Goal: Transaction & Acquisition: Purchase product/service

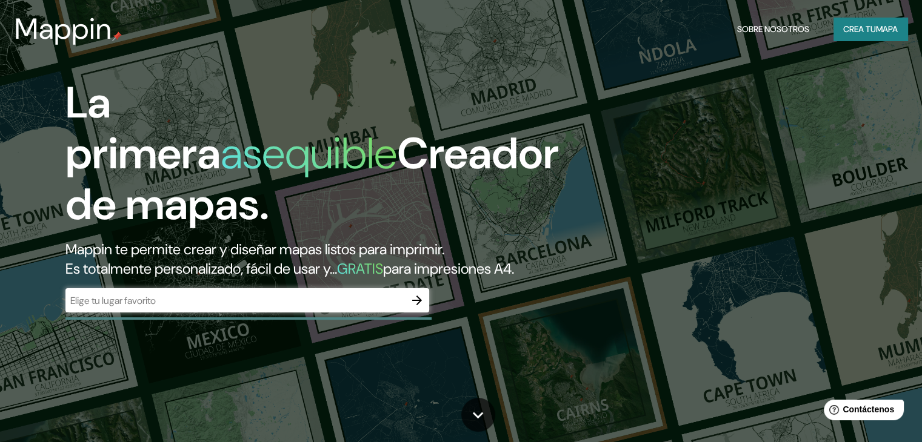
click at [330, 313] on div "​" at bounding box center [247, 300] width 364 height 24
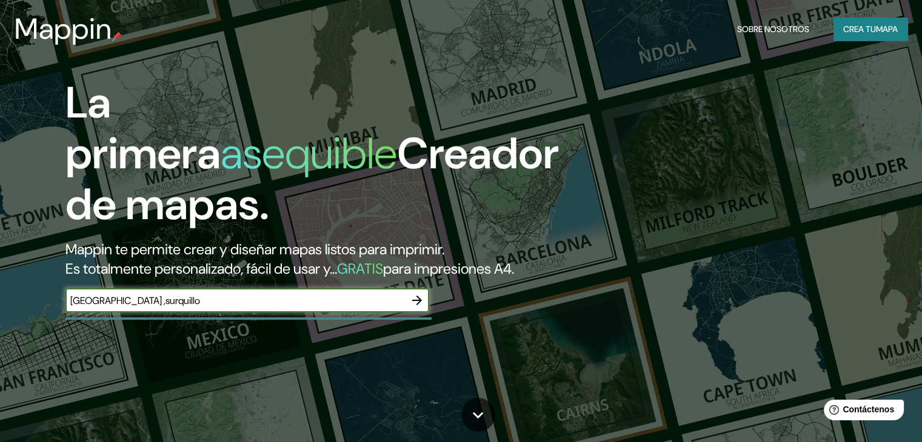
type input "[GEOGRAPHIC_DATA] ,surquillo"
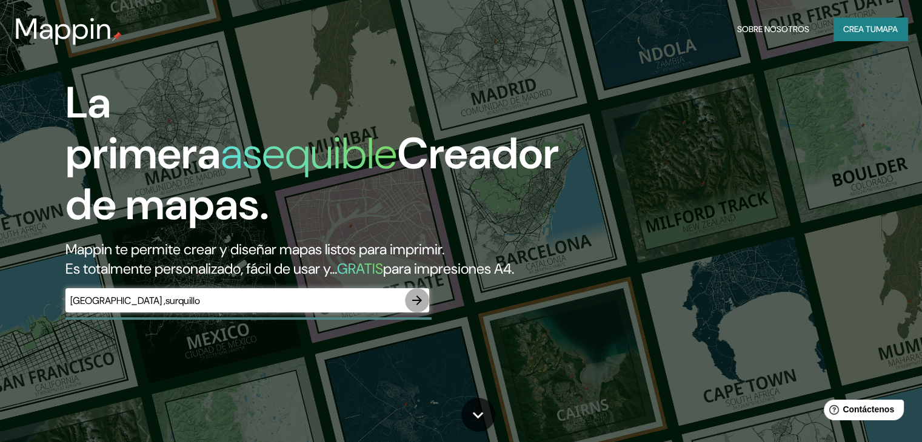
click at [418, 308] on icon "button" at bounding box center [417, 300] width 15 height 15
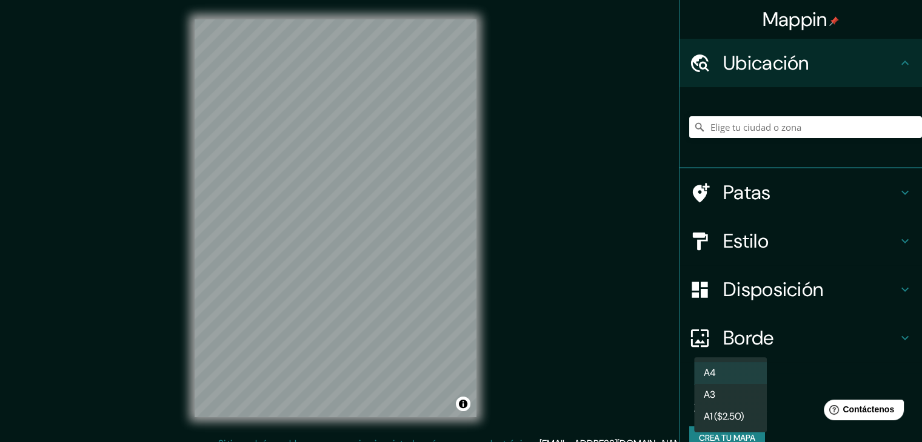
click at [731, 405] on body "Mappin Ubicación Patas Estilo Disposición Borde Elige un borde. Consejo : puede…" at bounding box center [461, 221] width 922 height 442
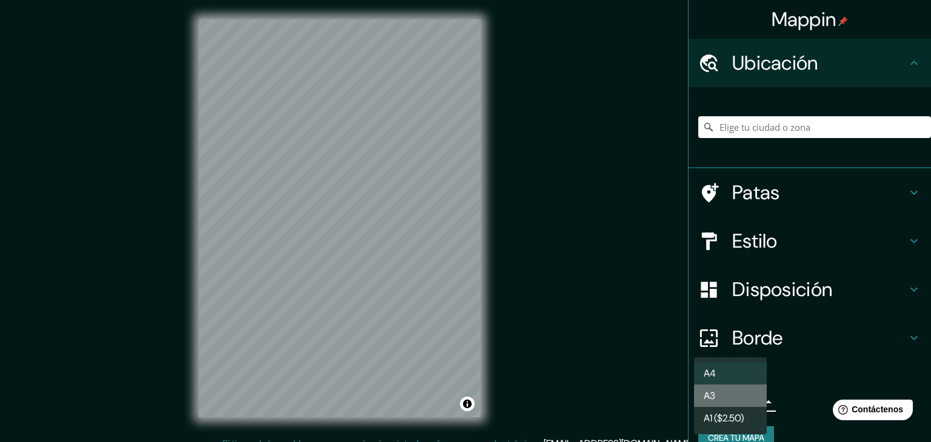
click at [742, 402] on li "A3" at bounding box center [730, 396] width 73 height 22
type input "a4"
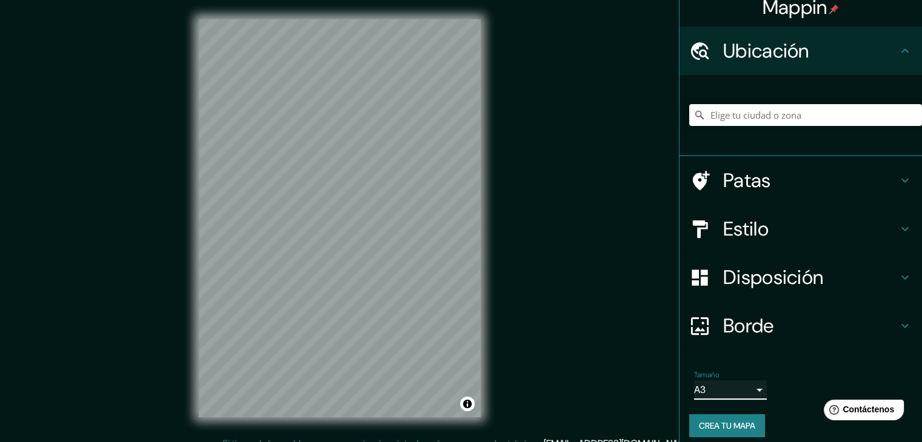
scroll to position [21, 0]
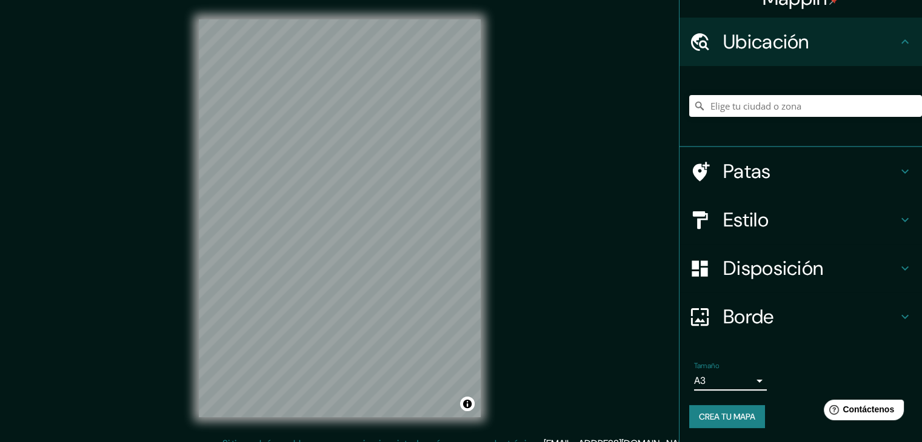
click at [749, 382] on body "Mappin Ubicación Patas Estilo Disposición Borde Elige un borde. Consejo : puede…" at bounding box center [461, 221] width 922 height 442
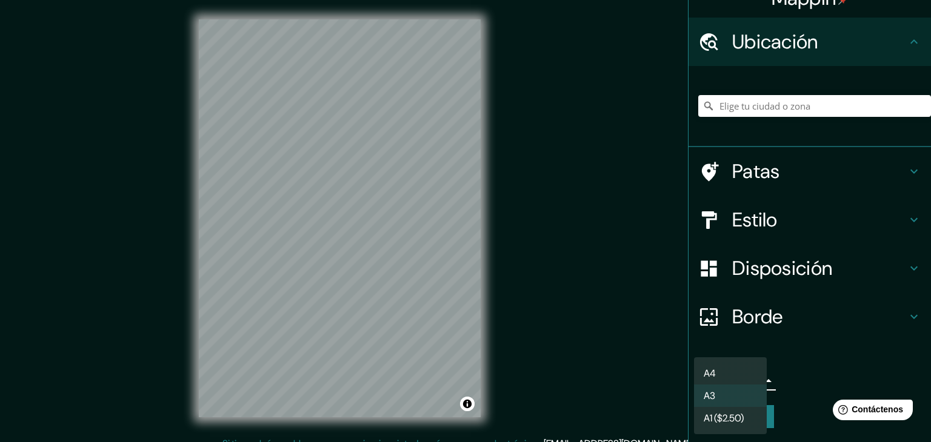
click at [741, 396] on li "A3" at bounding box center [730, 396] width 73 height 22
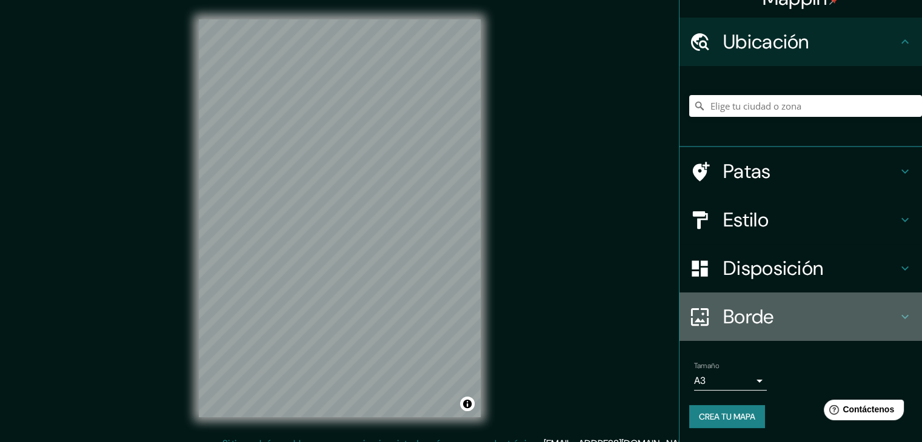
click at [772, 321] on h4 "Borde" at bounding box center [810, 317] width 174 height 24
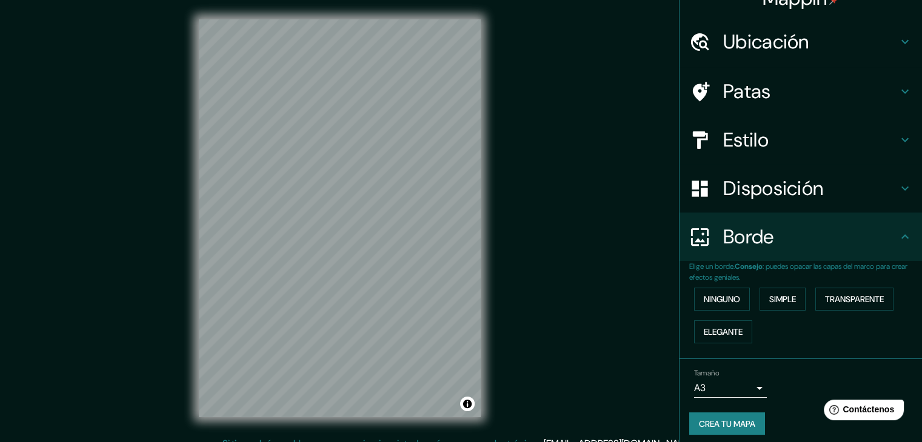
click at [768, 198] on font "Disposición" at bounding box center [773, 188] width 100 height 25
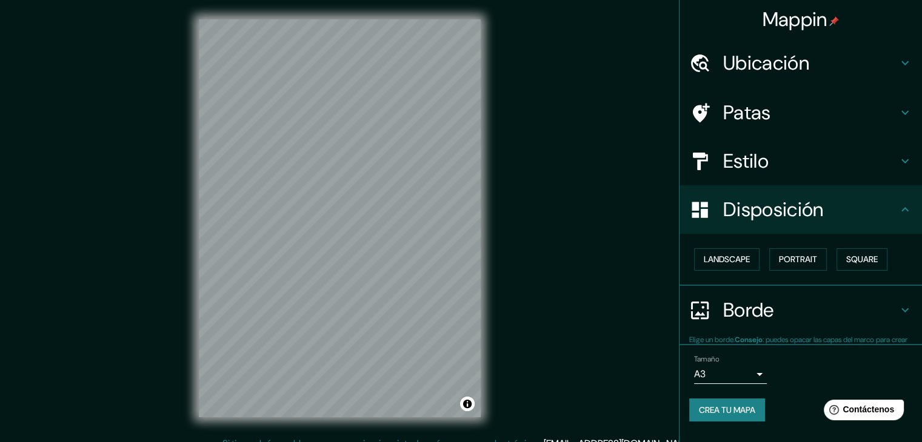
scroll to position [0, 0]
click at [783, 262] on font "Retrato" at bounding box center [780, 259] width 35 height 11
click at [732, 265] on font "Paisaje" at bounding box center [718, 260] width 30 height 16
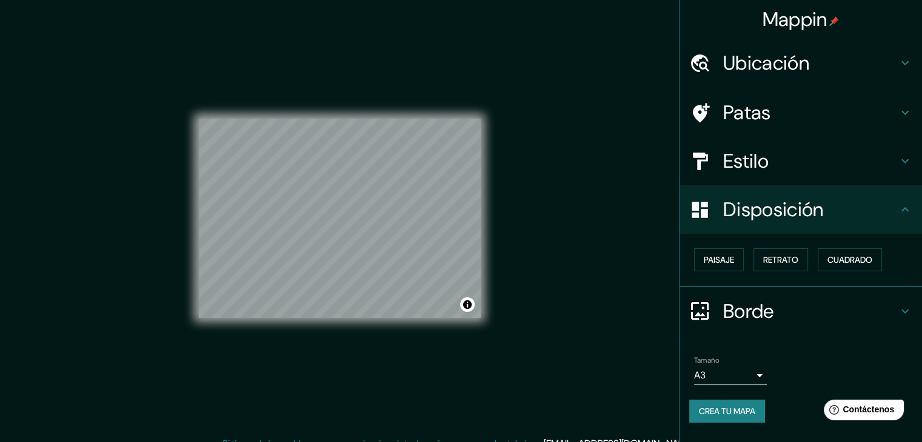
click at [797, 159] on h4 "Estilo" at bounding box center [810, 161] width 174 height 24
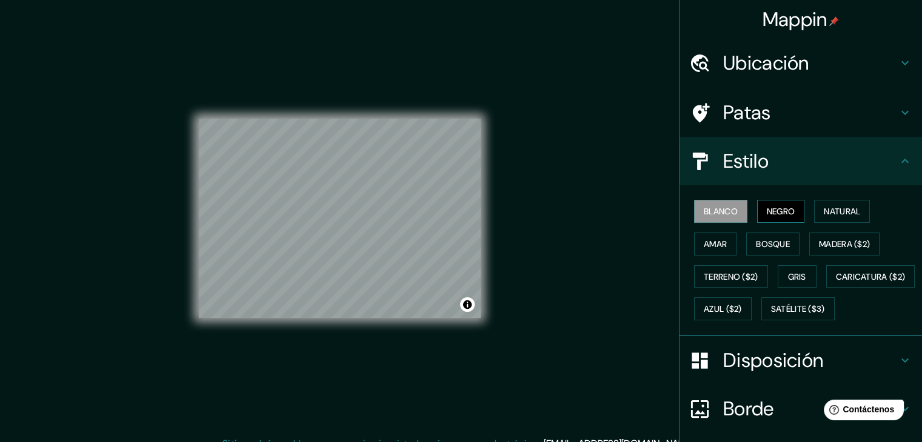
click at [780, 207] on font "Negro" at bounding box center [780, 211] width 28 height 11
click at [734, 204] on button "Blanco" at bounding box center [720, 211] width 53 height 23
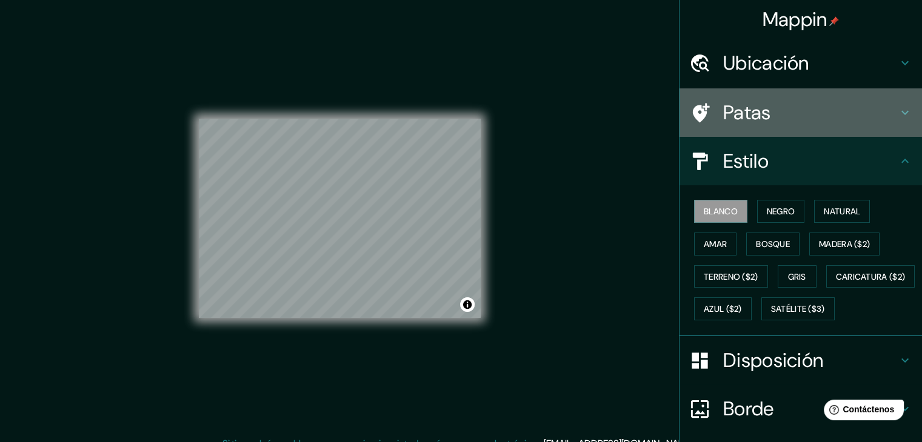
click at [749, 107] on font "Patas" at bounding box center [747, 112] width 48 height 25
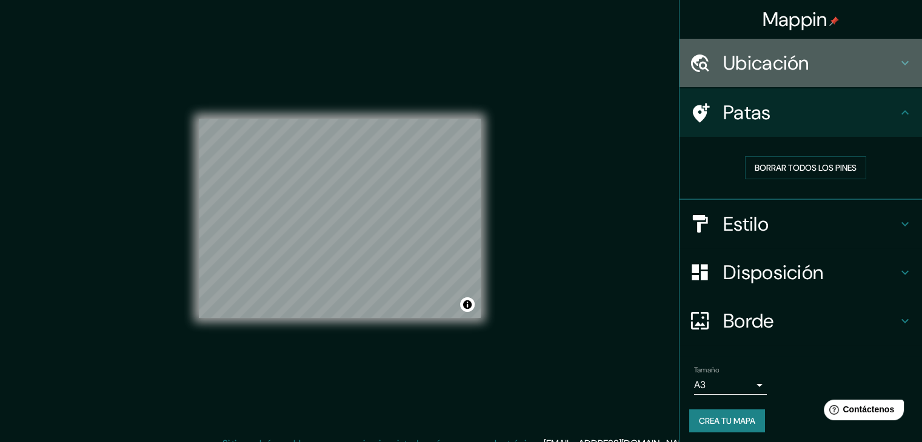
click at [756, 61] on font "Ubicación" at bounding box center [766, 62] width 86 height 25
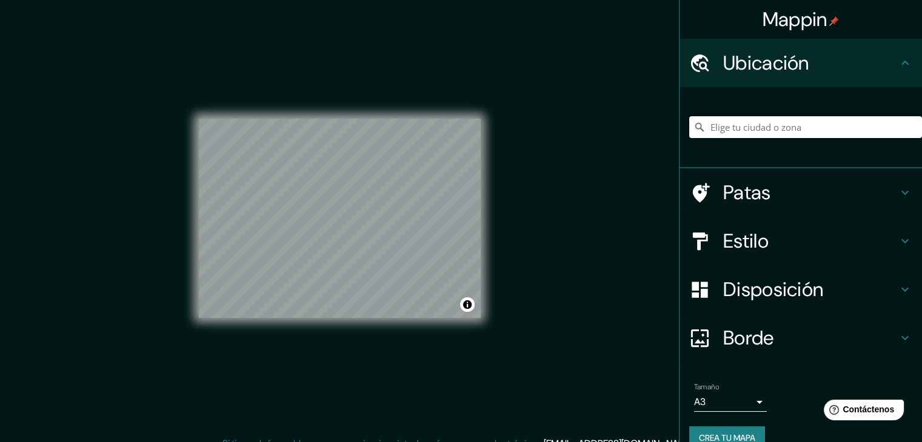
click at [719, 122] on input "Elige tu ciudad o zona" at bounding box center [805, 127] width 233 height 22
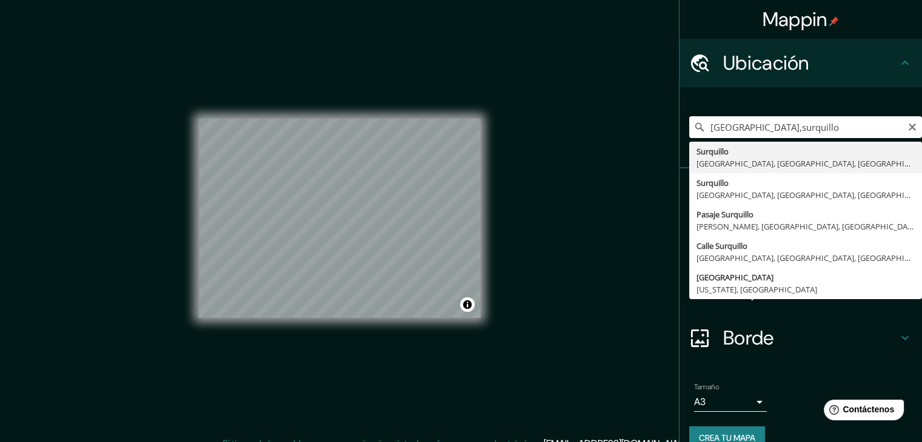
type input "Surquillo, Lima, Provincia de Lima, Perú"
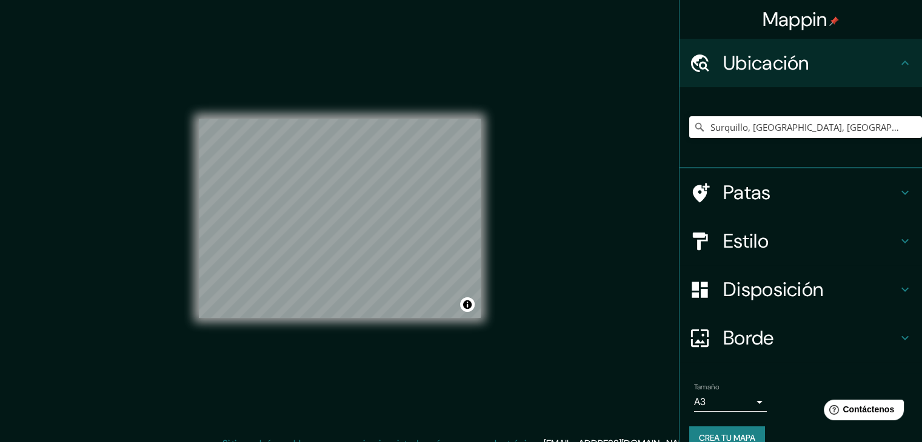
click at [740, 433] on font "Crea tu mapa" at bounding box center [727, 438] width 56 height 11
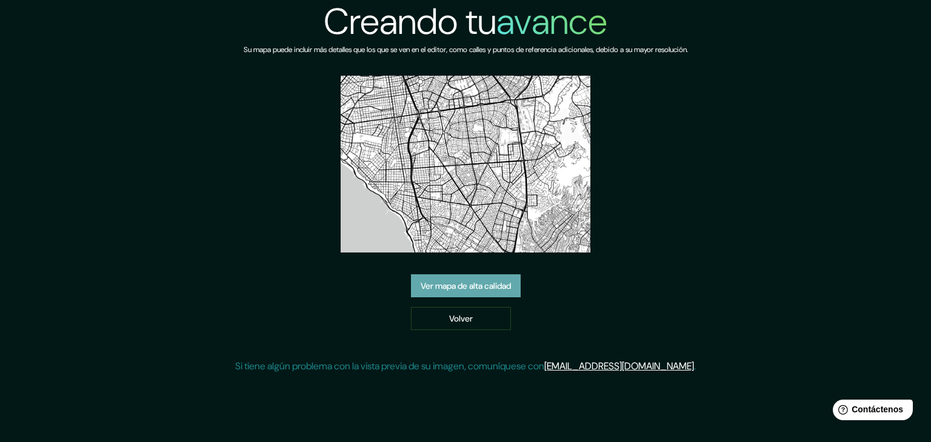
click at [490, 279] on link "Ver mapa de alta calidad" at bounding box center [466, 285] width 110 height 23
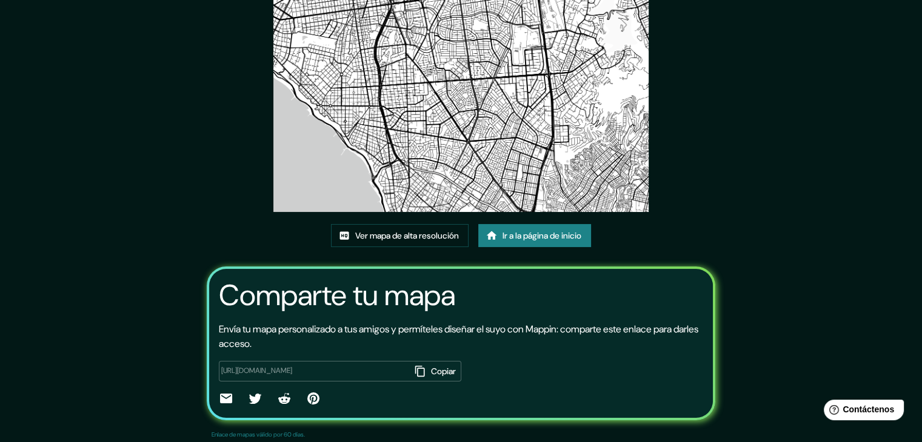
scroll to position [128, 0]
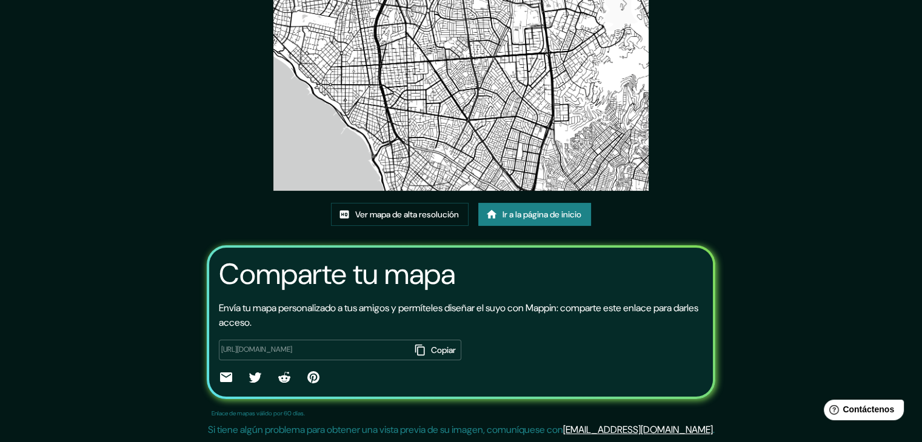
click at [431, 347] on font "Copiar" at bounding box center [443, 350] width 25 height 11
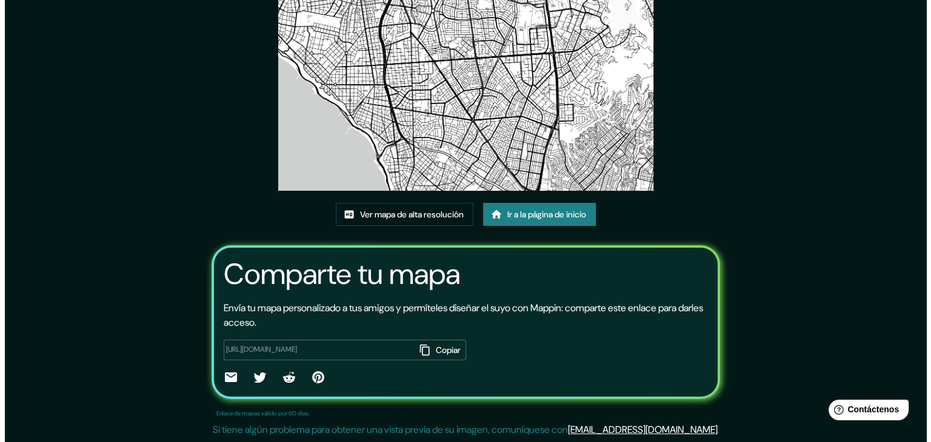
scroll to position [0, 0]
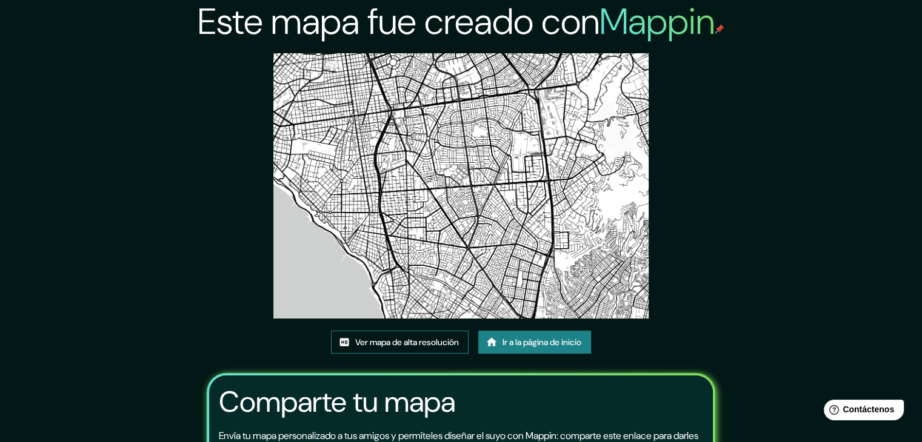
click at [419, 342] on font "Ver mapa de alta resolución" at bounding box center [407, 342] width 104 height 11
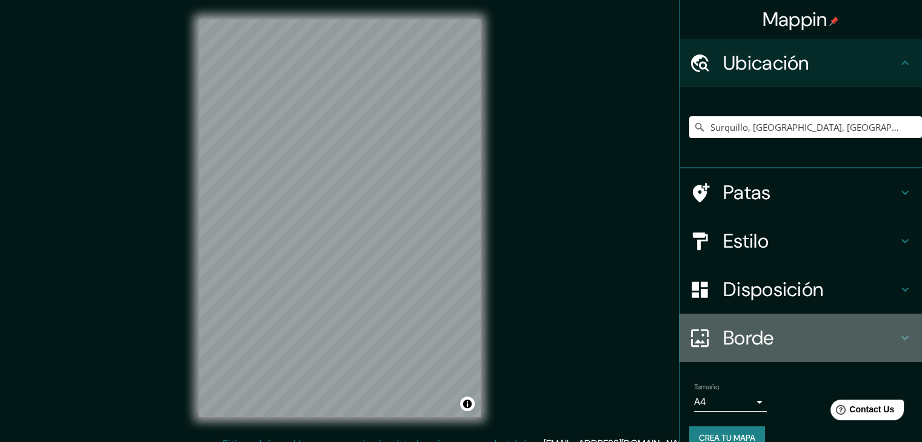
click at [748, 347] on font "Borde" at bounding box center [748, 337] width 51 height 25
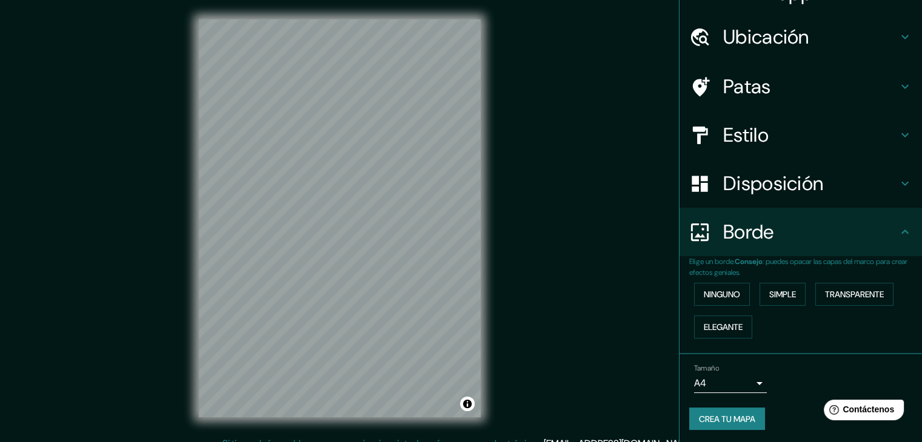
scroll to position [27, 0]
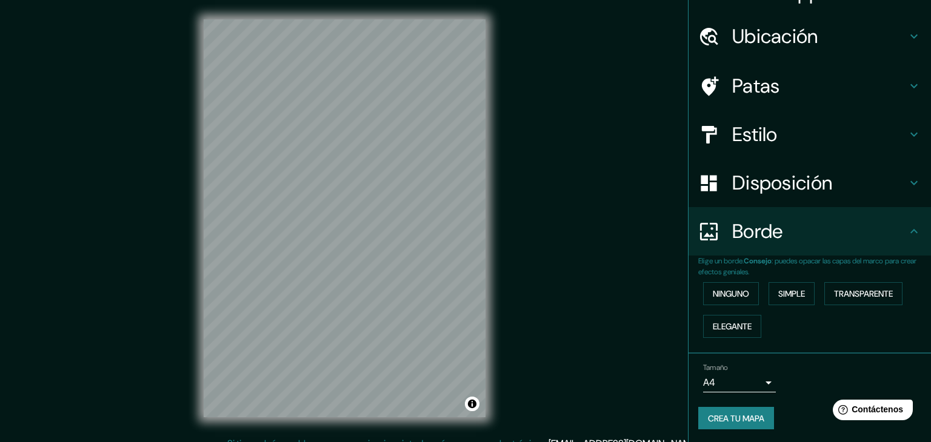
click at [725, 381] on body "Mappin Ubicación Surquillo, Lima, Provincia de Lima, Perú Patas Estilo Disposic…" at bounding box center [465, 221] width 931 height 442
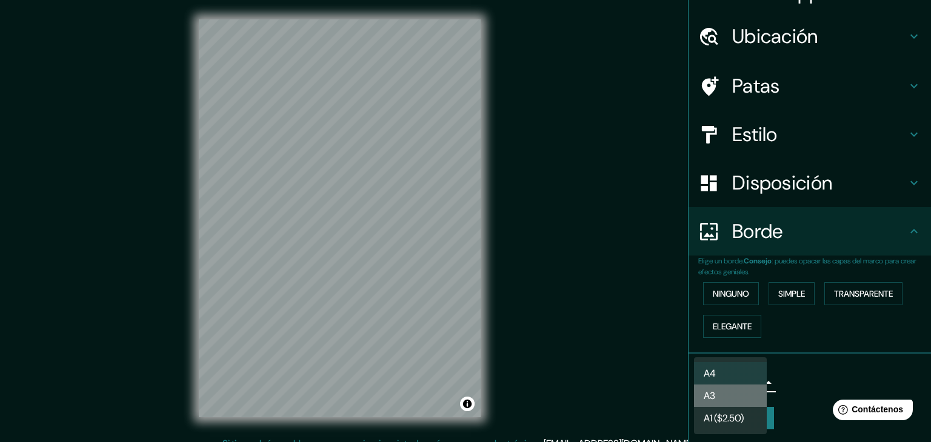
click at [725, 393] on li "A3" at bounding box center [730, 396] width 73 height 22
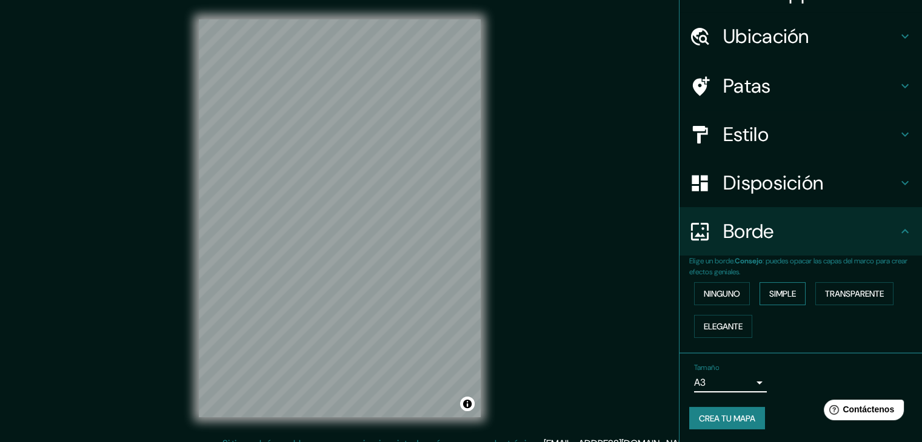
click at [776, 299] on font "Simple" at bounding box center [782, 293] width 27 height 11
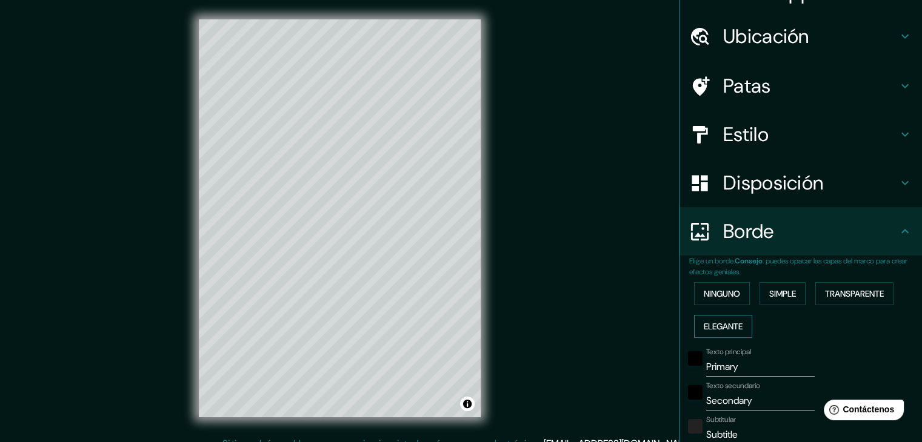
click at [730, 323] on font "Elegante" at bounding box center [722, 326] width 39 height 11
click at [769, 293] on font "Simple" at bounding box center [782, 293] width 27 height 11
click at [728, 294] on font "Ninguno" at bounding box center [721, 293] width 36 height 11
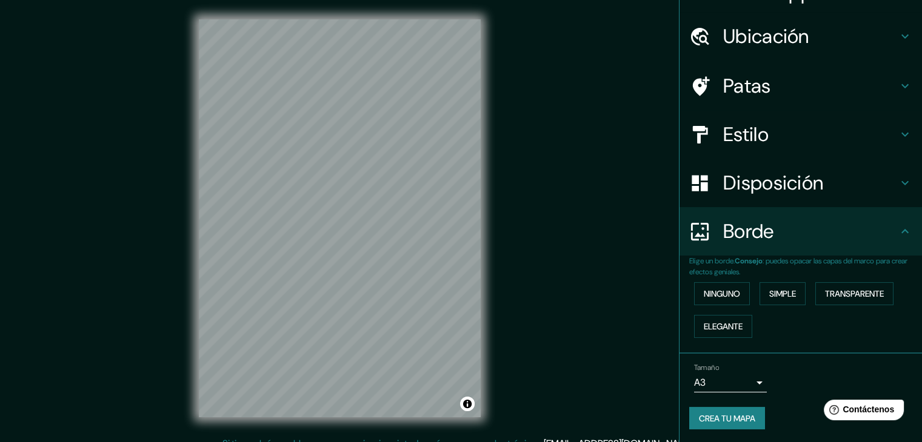
click at [757, 170] on font "Disposición" at bounding box center [773, 182] width 100 height 25
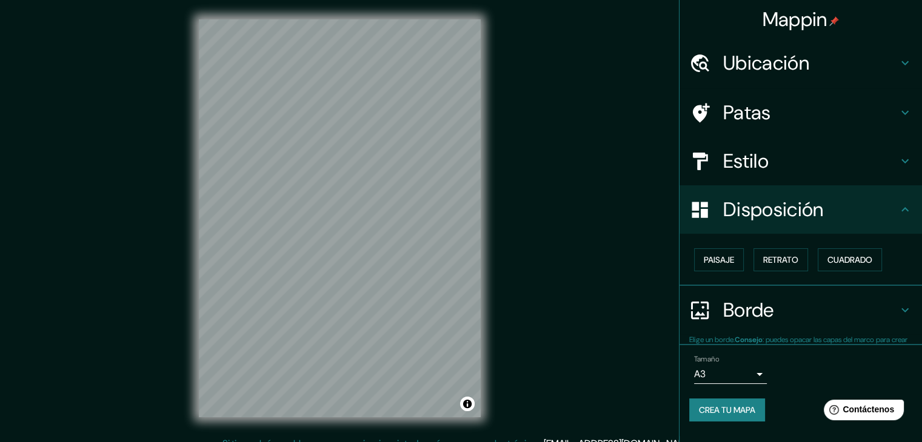
scroll to position [0, 0]
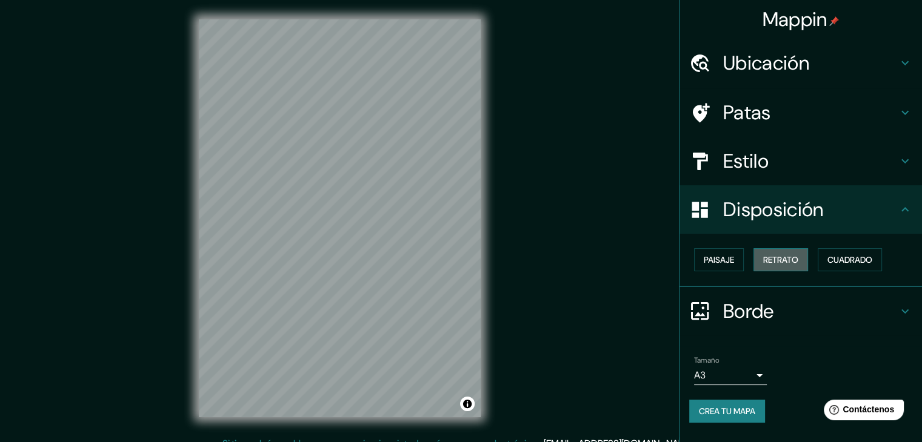
click at [803, 261] on button "Retrato" at bounding box center [780, 259] width 55 height 23
click at [836, 260] on font "Cuadrado" at bounding box center [849, 259] width 45 height 11
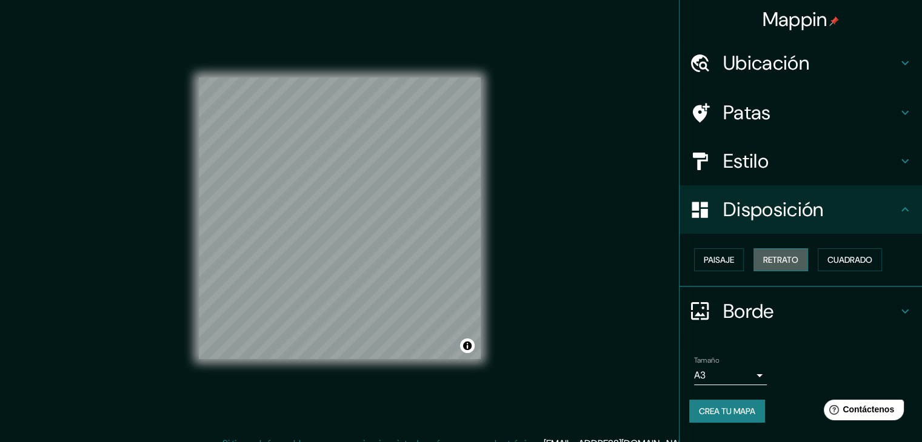
click at [792, 267] on button "Retrato" at bounding box center [780, 259] width 55 height 23
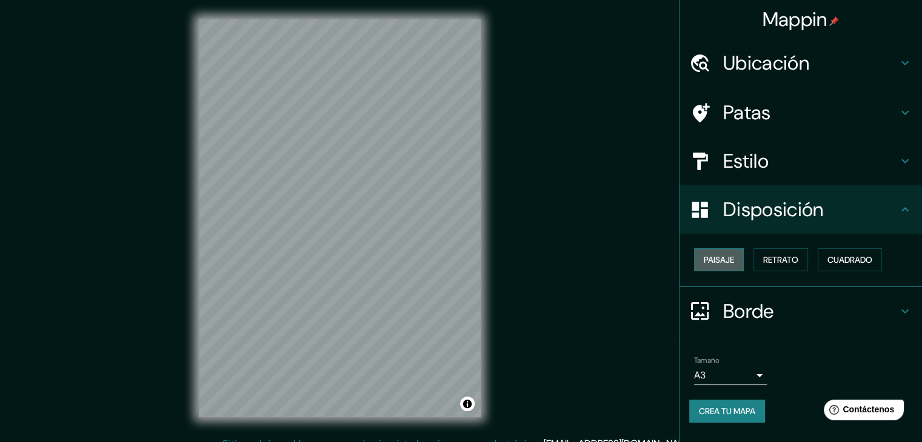
click at [728, 265] on font "Paisaje" at bounding box center [718, 259] width 30 height 11
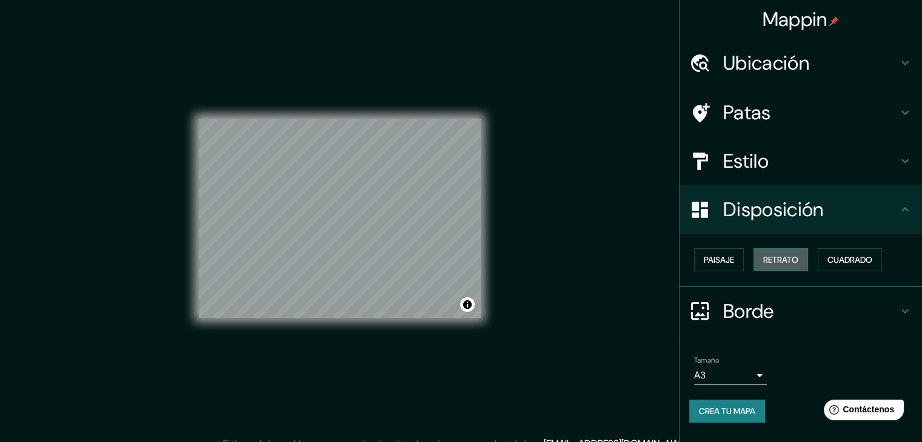
click at [773, 262] on font "Retrato" at bounding box center [780, 259] width 35 height 11
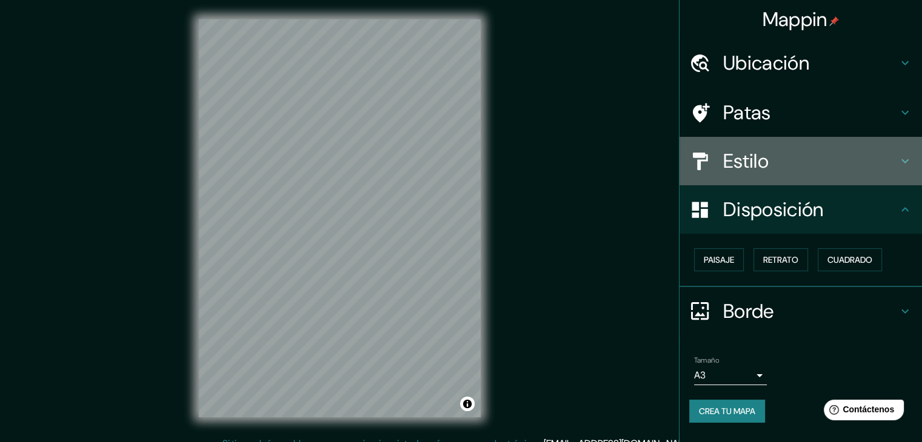
click at [769, 166] on h4 "Estilo" at bounding box center [810, 161] width 174 height 24
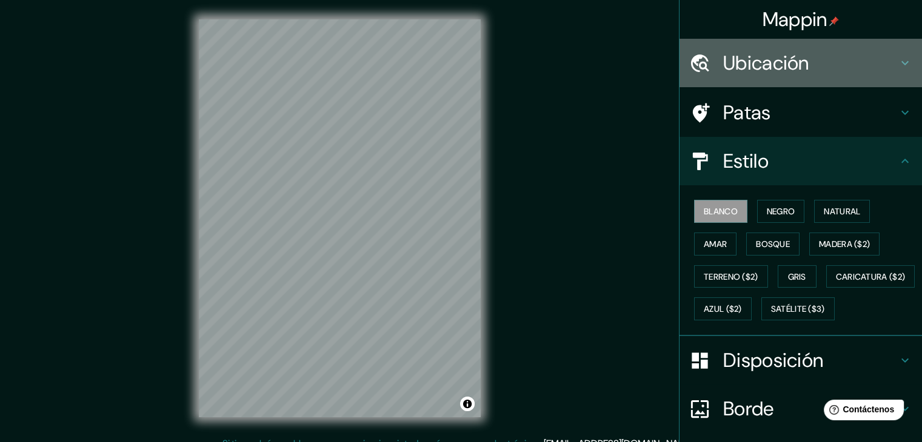
click at [772, 58] on font "Ubicación" at bounding box center [766, 62] width 86 height 25
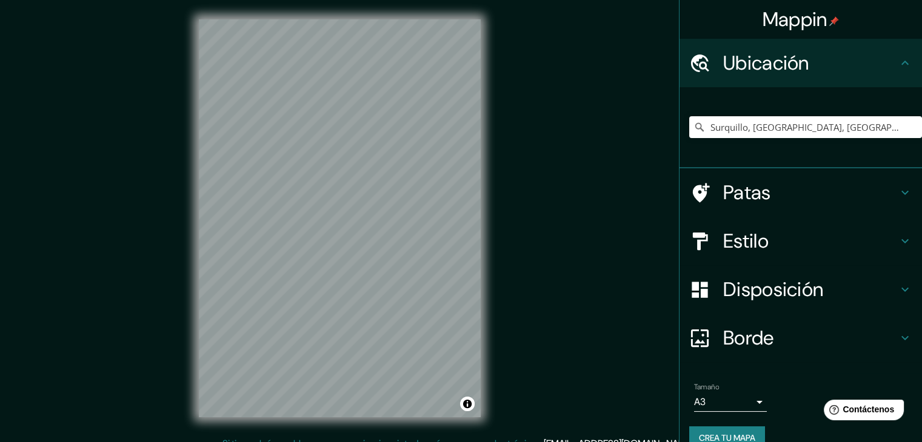
click at [739, 181] on font "Patas" at bounding box center [747, 192] width 48 height 25
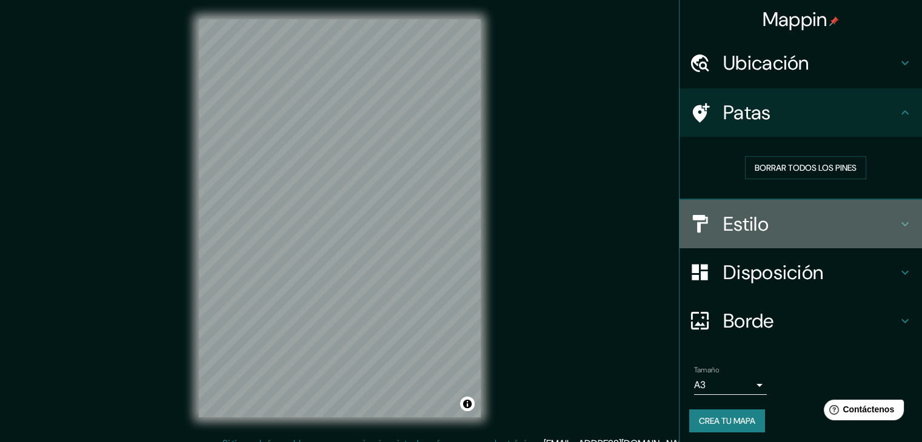
click at [746, 225] on font "Estilo" at bounding box center [745, 223] width 45 height 25
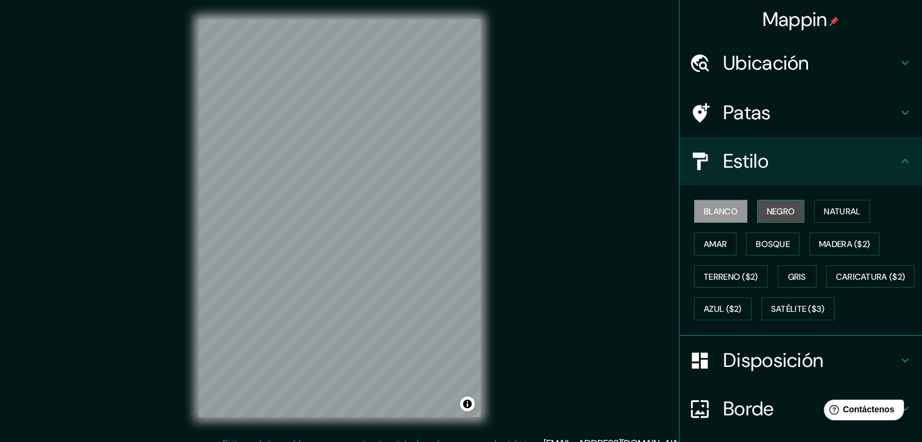
click at [768, 212] on font "Negro" at bounding box center [780, 211] width 28 height 11
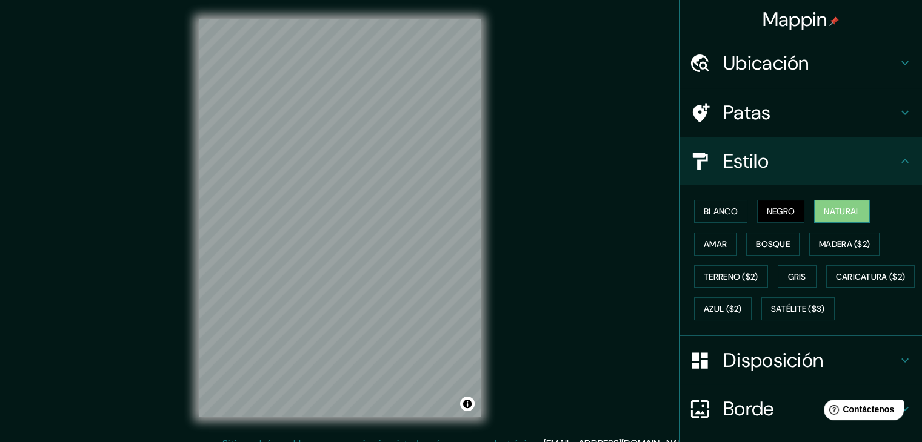
click at [823, 207] on font "Natural" at bounding box center [841, 211] width 36 height 11
click at [757, 73] on font "Ubicación" at bounding box center [766, 62] width 86 height 25
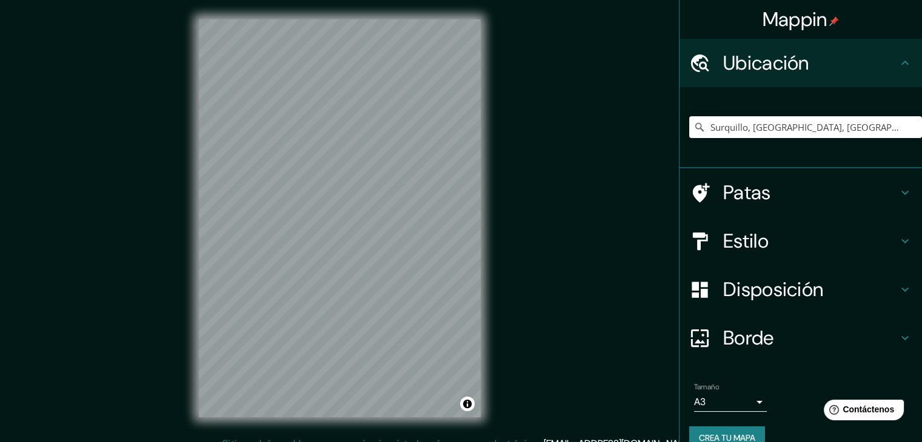
click at [751, 133] on input "Surquillo, Lima, Provincia de Lima, Perú" at bounding box center [805, 127] width 233 height 22
click at [877, 123] on input "Surquillo, Lima, Provincia de Lima, Perú" at bounding box center [805, 127] width 233 height 22
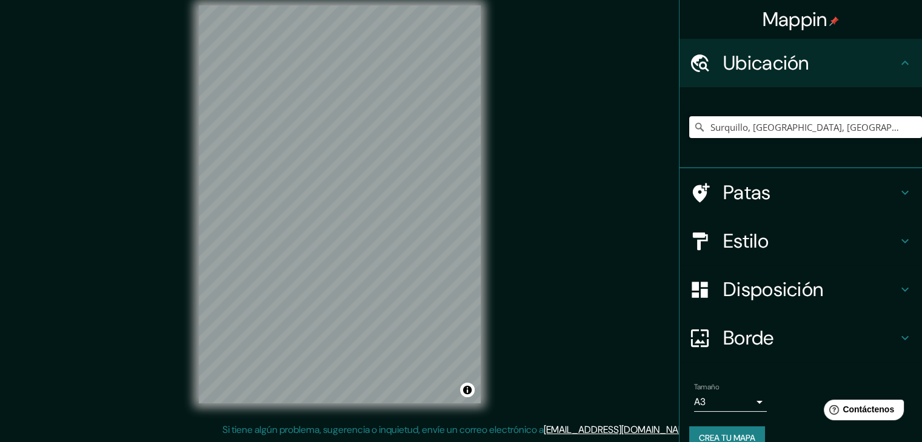
click at [846, 131] on input "Surquillo, Lima, Provincia de Lima, Perú" at bounding box center [805, 127] width 233 height 22
drag, startPoint x: 885, startPoint y: 126, endPoint x: 549, endPoint y: 136, distance: 335.8
click at [549, 136] on div "Mappin Ubicación Surquillo, Lima, Provincia de Lima, Perú Patas Estilo Disposic…" at bounding box center [461, 214] width 922 height 456
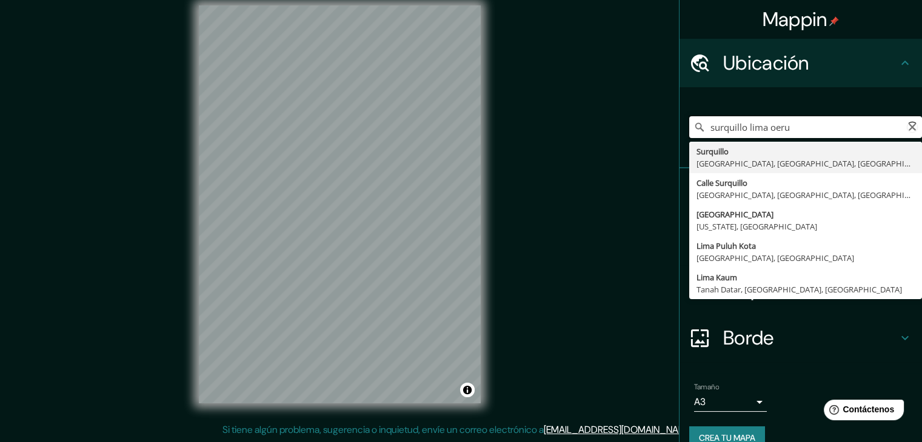
type input "Surquillo, Lima, Provincia de Lima, Perú"
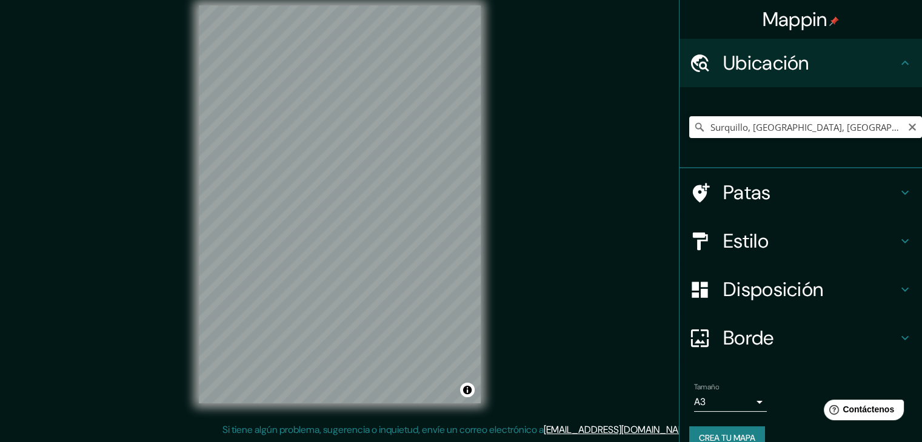
click at [763, 202] on h4 "Patas" at bounding box center [810, 193] width 174 height 24
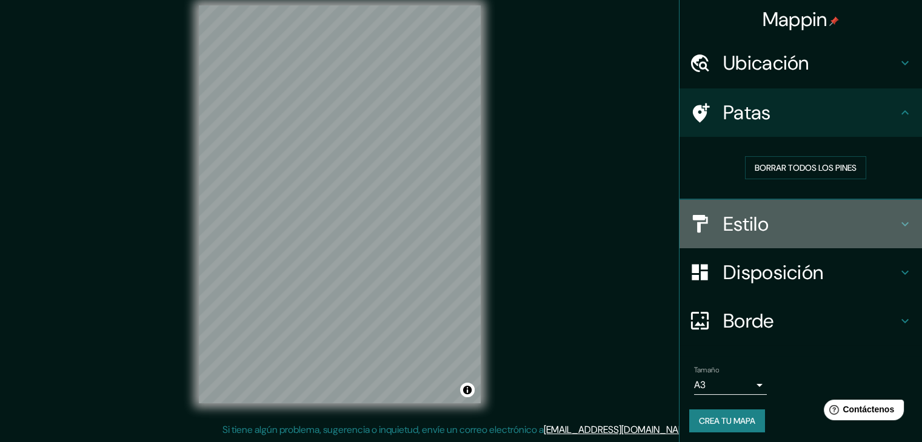
click at [769, 222] on h4 "Estilo" at bounding box center [810, 224] width 174 height 24
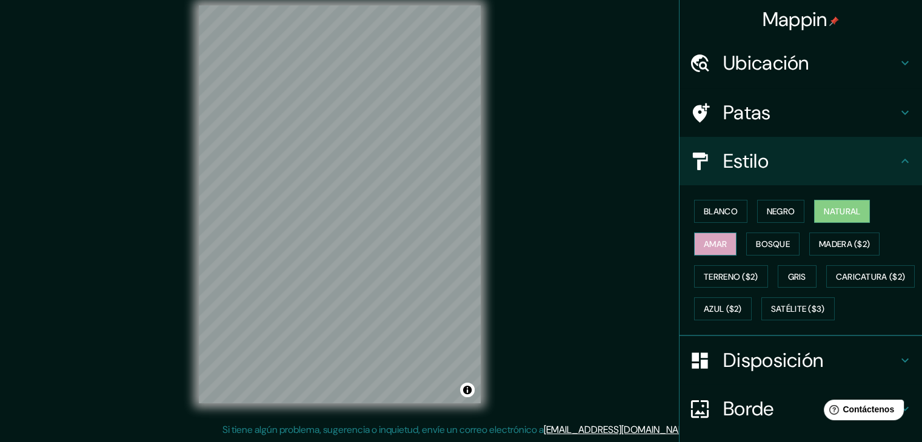
click at [716, 243] on font "Amar" at bounding box center [714, 244] width 23 height 11
click at [756, 243] on font "Bosque" at bounding box center [773, 244] width 34 height 11
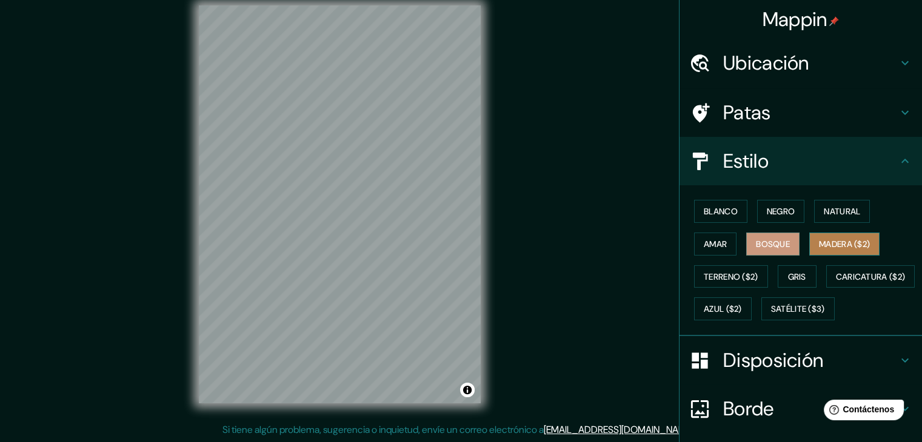
click at [819, 244] on font "Madera ($2)" at bounding box center [844, 244] width 51 height 11
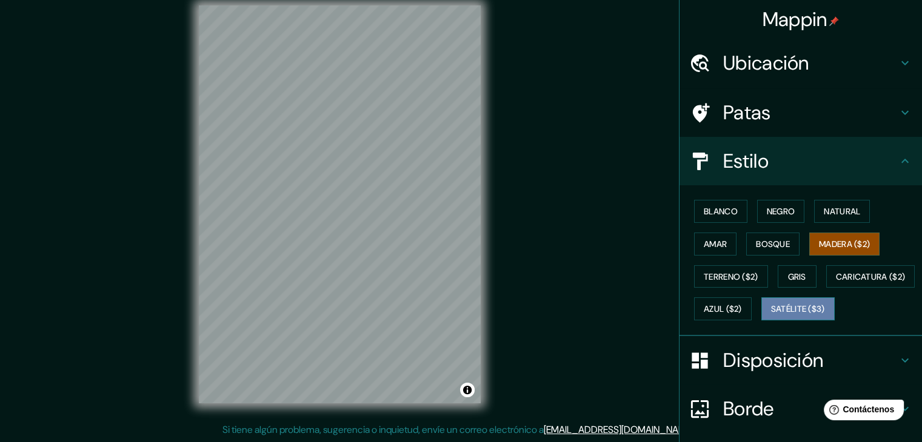
click at [771, 315] on font "Satélite ($3)" at bounding box center [798, 309] width 54 height 11
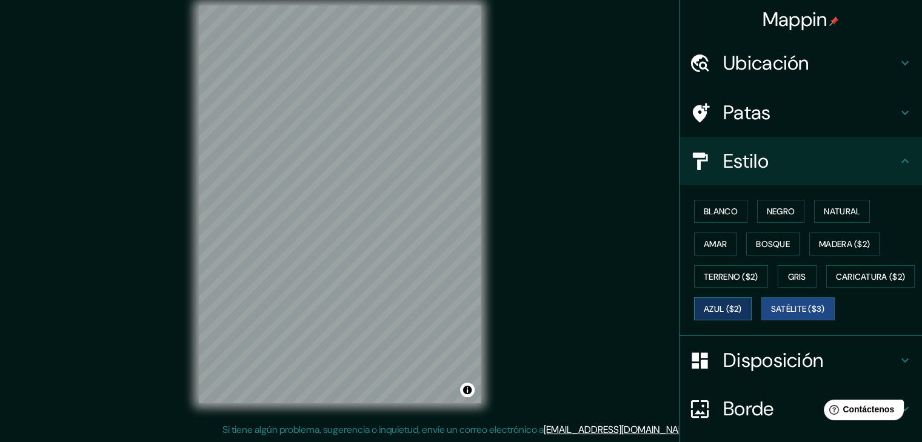
click at [742, 308] on font "Azul ($2)" at bounding box center [722, 309] width 38 height 11
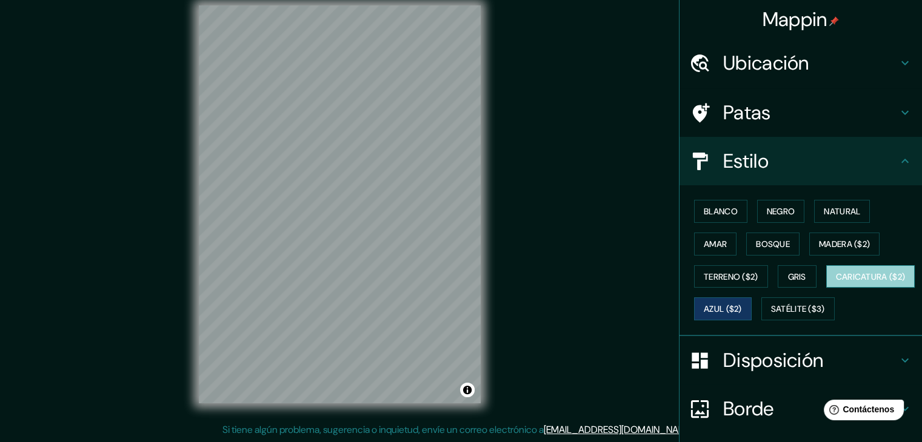
click at [836, 282] on font "Caricatura ($2)" at bounding box center [871, 276] width 70 height 11
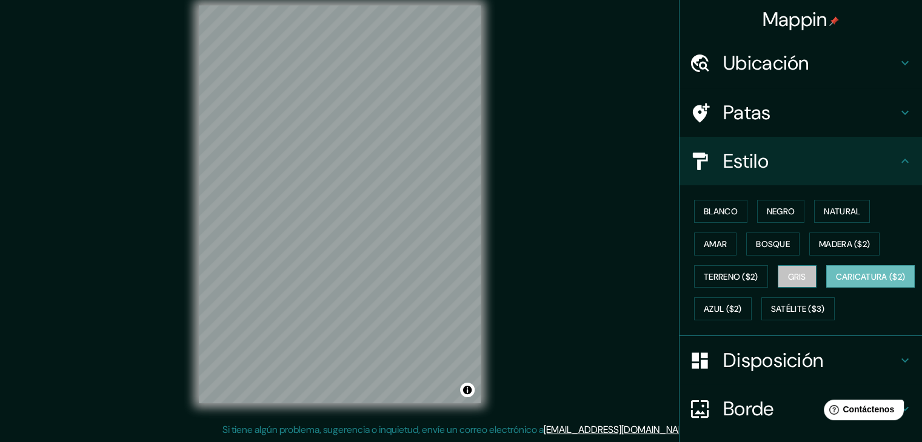
click at [780, 268] on button "Gris" at bounding box center [796, 276] width 39 height 23
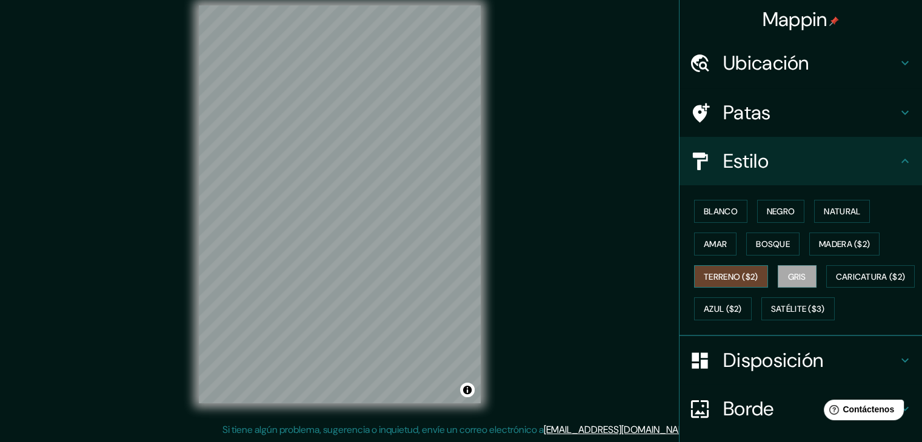
click at [739, 277] on font "Terreno ($2)" at bounding box center [730, 276] width 55 height 11
click at [811, 251] on button "Madera ($2)" at bounding box center [844, 244] width 70 height 23
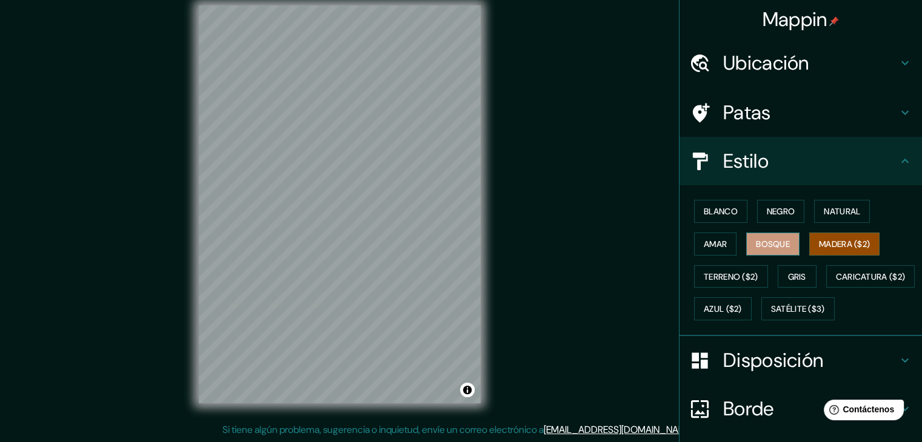
click at [754, 253] on button "Bosque" at bounding box center [772, 244] width 53 height 23
click at [708, 240] on font "Amar" at bounding box center [714, 244] width 23 height 11
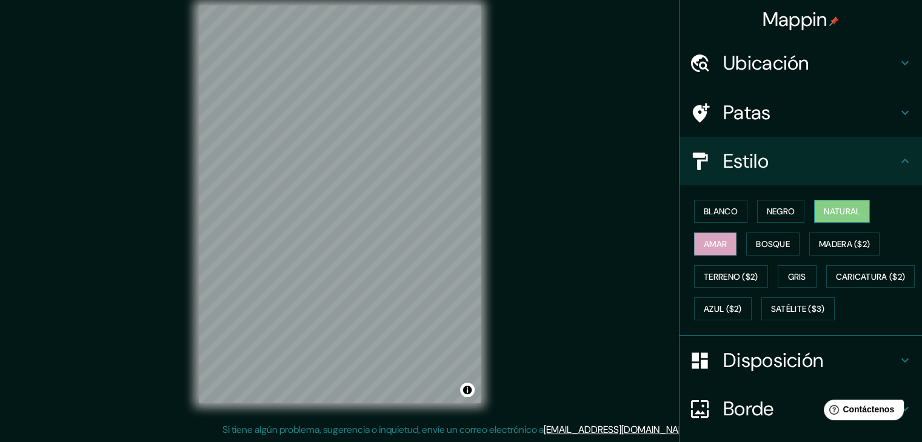
click at [846, 213] on font "Natural" at bounding box center [841, 211] width 36 height 11
click at [795, 213] on button "Negro" at bounding box center [781, 211] width 48 height 23
click at [831, 214] on font "Natural" at bounding box center [841, 211] width 36 height 11
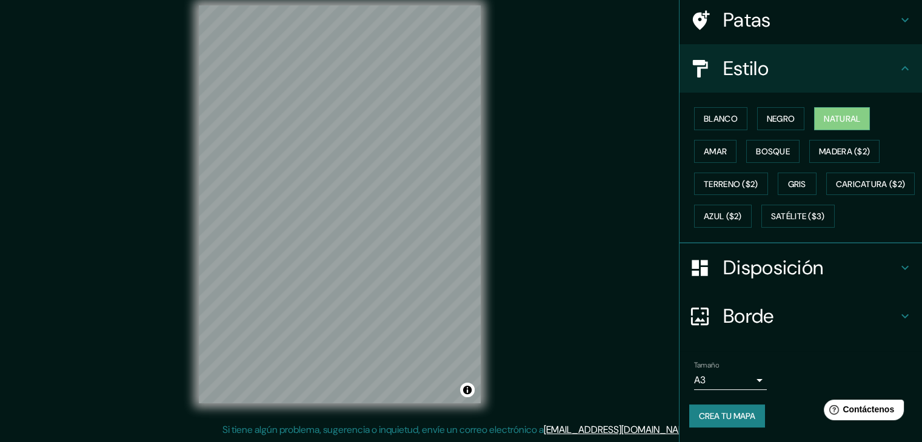
scroll to position [122, 0]
click at [730, 424] on button "Crea tu mapa" at bounding box center [727, 416] width 76 height 23
click at [722, 419] on font "Crea tu mapa" at bounding box center [727, 416] width 56 height 11
click at [708, 420] on div "Crea tu mapa" at bounding box center [800, 416] width 223 height 23
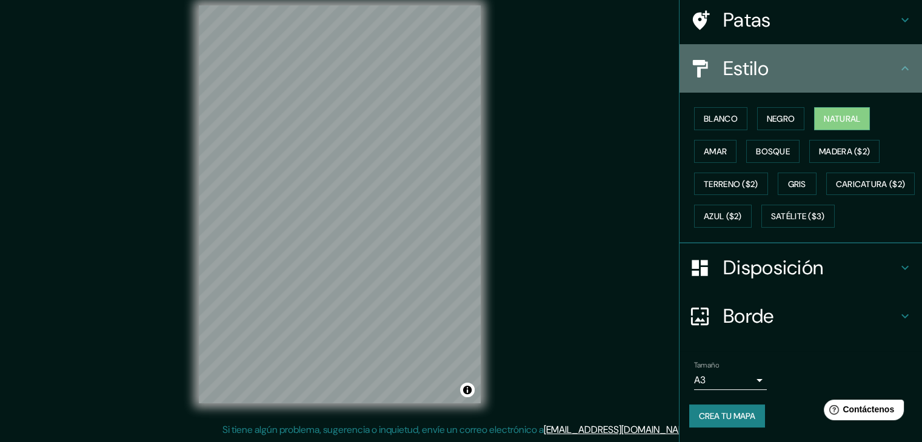
click at [879, 56] on h4 "Estilo" at bounding box center [810, 68] width 174 height 24
click at [887, 56] on h4 "Estilo" at bounding box center [810, 68] width 174 height 24
click at [898, 61] on icon at bounding box center [904, 68] width 15 height 15
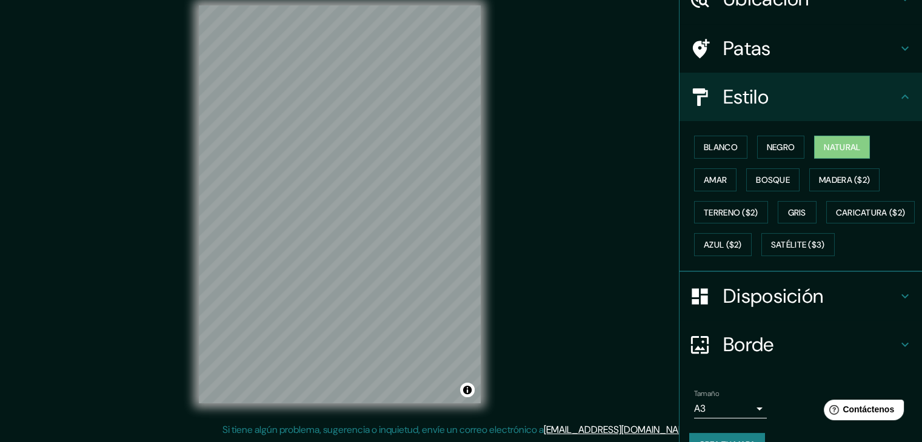
scroll to position [46, 0]
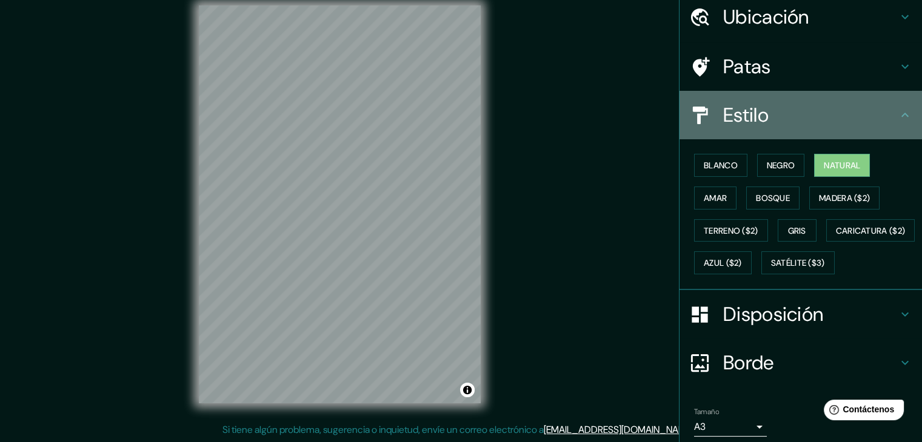
click at [897, 118] on icon at bounding box center [904, 115] width 15 height 15
click at [897, 111] on icon at bounding box center [904, 115] width 15 height 15
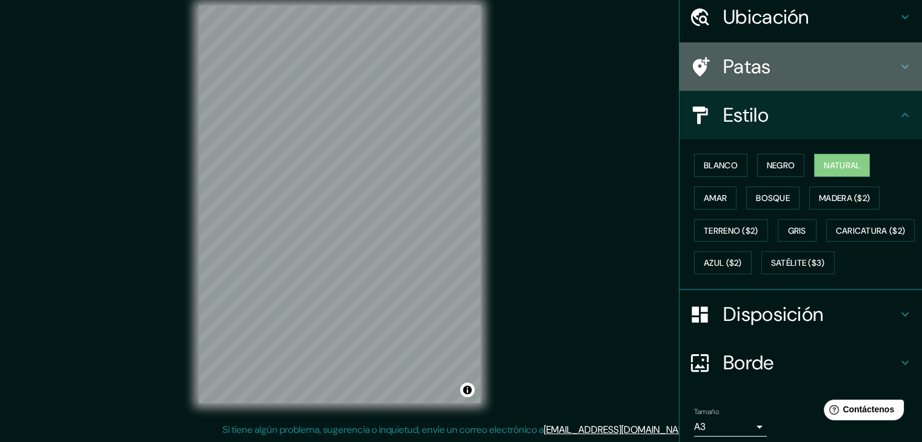
click at [841, 68] on h4 "Patas" at bounding box center [810, 67] width 174 height 24
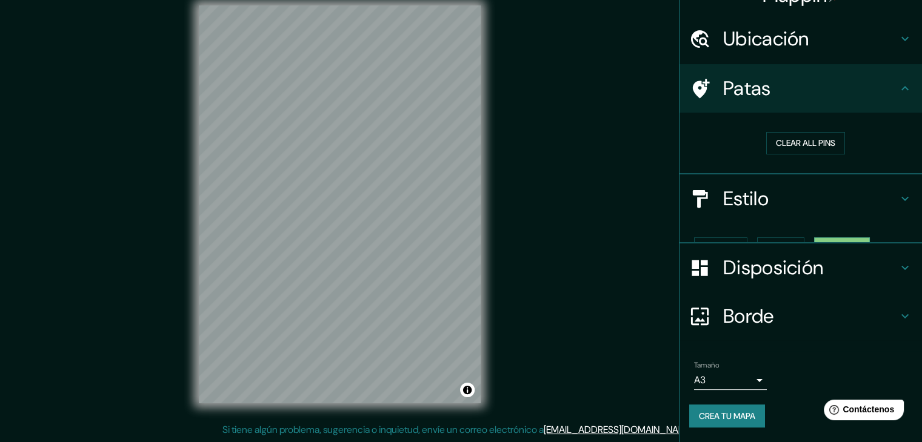
scroll to position [3, 0]
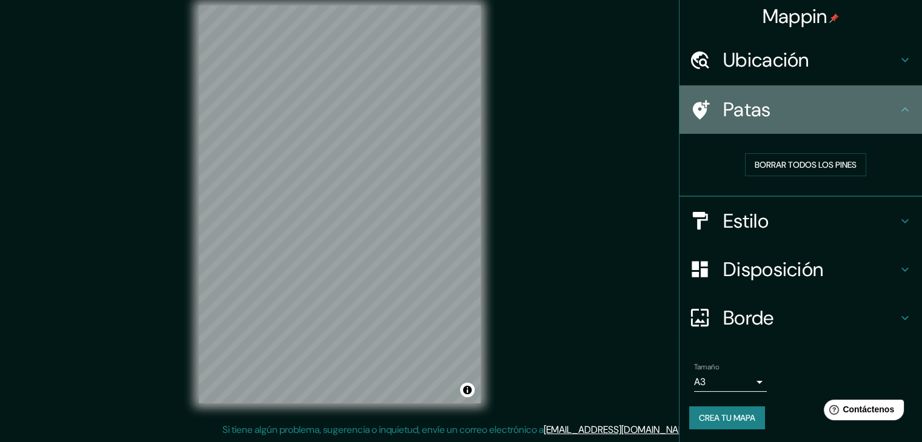
click at [843, 115] on h4 "Patas" at bounding box center [810, 110] width 174 height 24
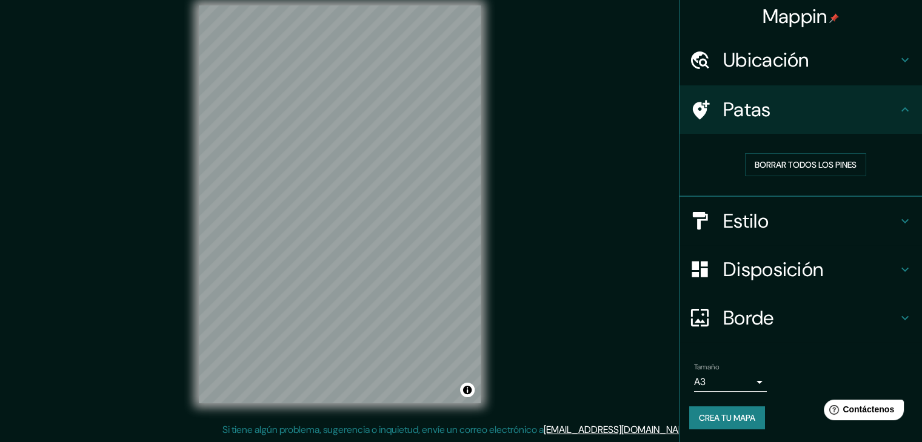
click at [723, 419] on font "Crea tu mapa" at bounding box center [727, 418] width 56 height 11
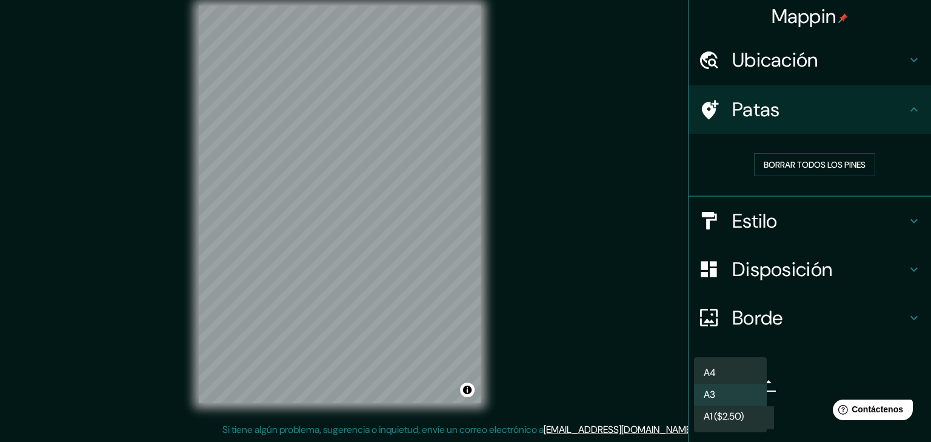
click at [739, 379] on body "Mappin Ubicación Surquillo, Lima, Provincia de Lima, Perú Surquillo Lima, Provi…" at bounding box center [465, 207] width 931 height 442
click at [806, 362] on div at bounding box center [465, 221] width 931 height 442
click at [746, 382] on body "Mappin Ubicación Surquillo, Lima, Provincia de Lima, Perú Surquillo Lima, Provi…" at bounding box center [465, 207] width 931 height 442
click at [744, 377] on li "A4" at bounding box center [730, 373] width 73 height 22
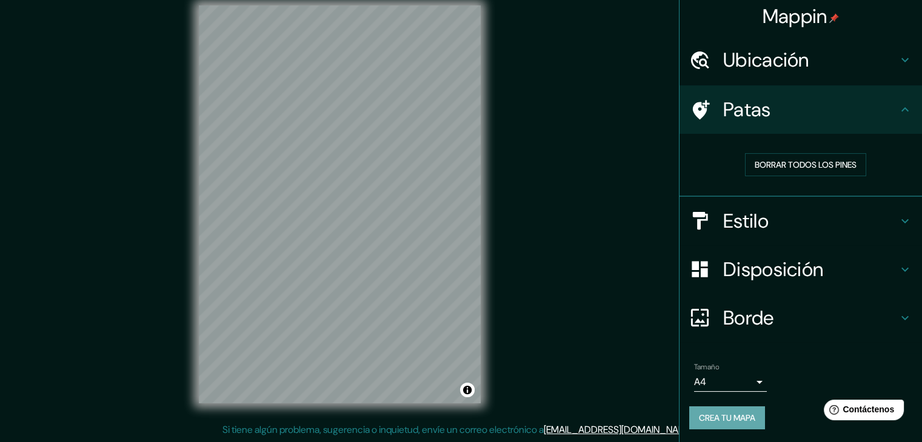
click at [729, 416] on font "Crea tu mapa" at bounding box center [727, 418] width 56 height 11
click at [779, 315] on h4 "Borde" at bounding box center [810, 318] width 174 height 24
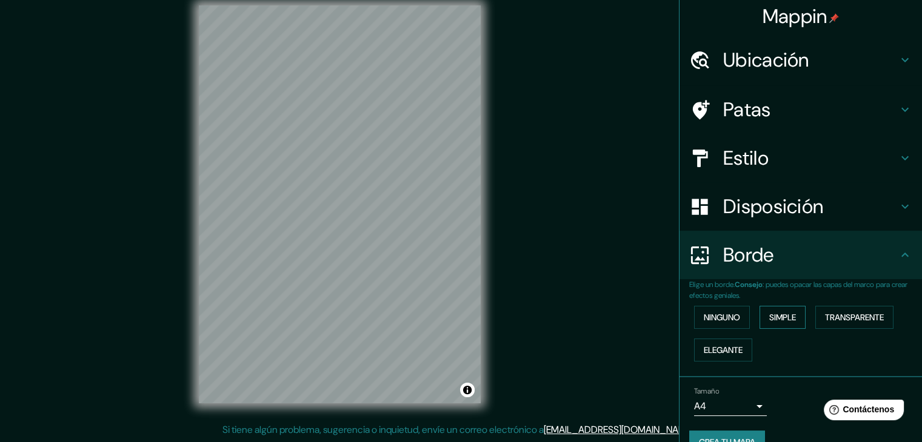
click at [788, 322] on font "Simple" at bounding box center [782, 318] width 27 height 16
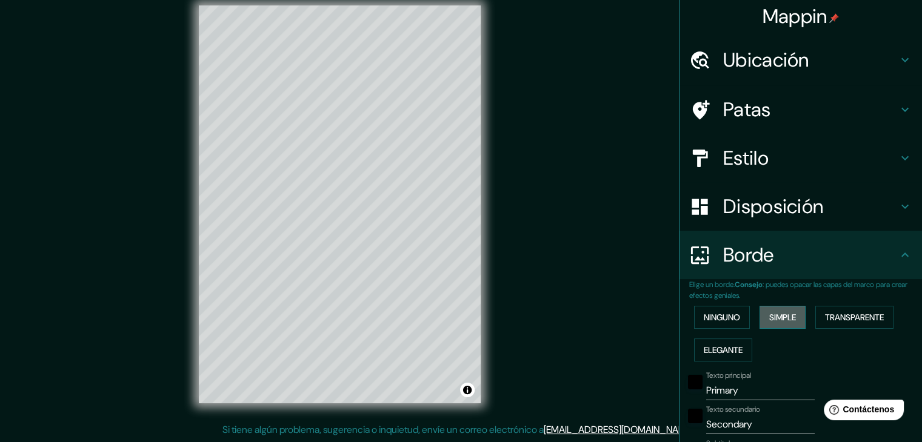
click at [788, 322] on font "Simple" at bounding box center [782, 318] width 27 height 16
type input "37"
click at [737, 323] on button "Ninguno" at bounding box center [722, 317] width 56 height 23
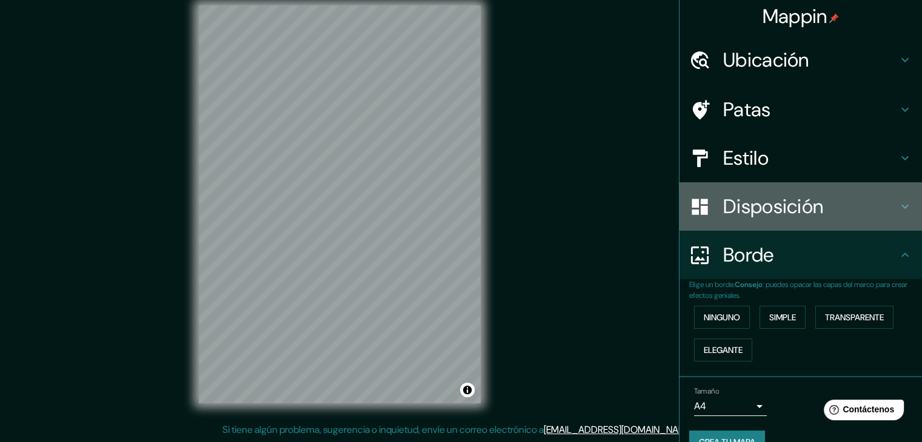
click at [788, 213] on font "Disposición" at bounding box center [773, 206] width 100 height 25
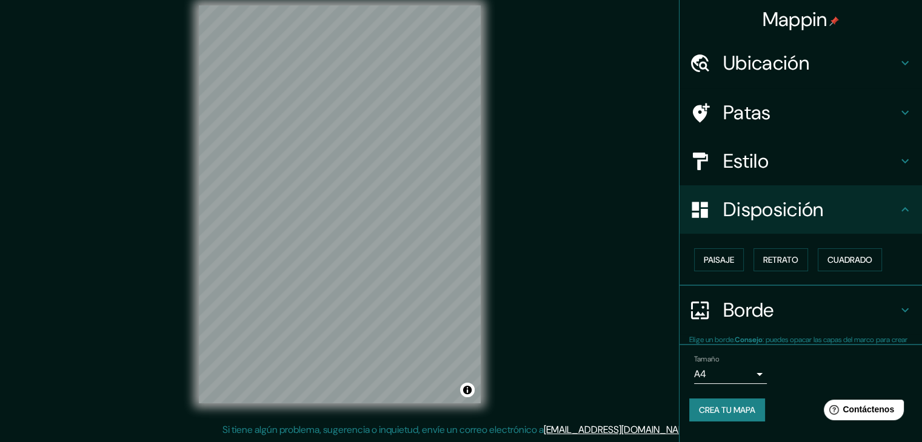
scroll to position [0, 0]
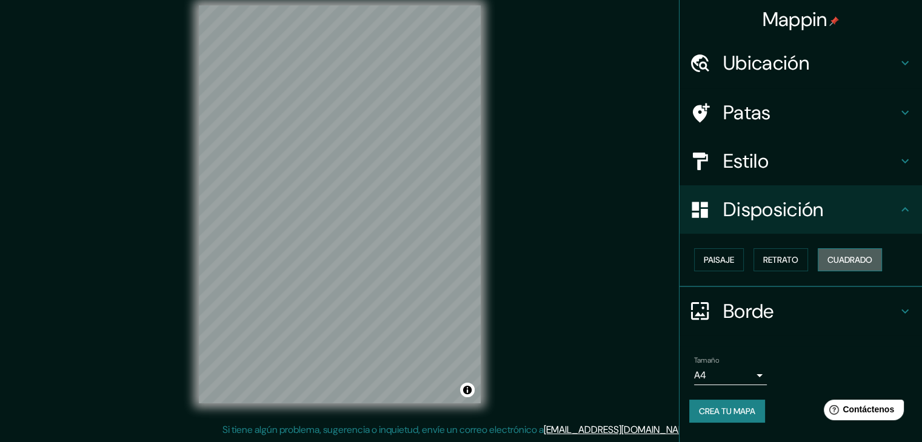
click at [846, 256] on font "Cuadrado" at bounding box center [849, 259] width 45 height 11
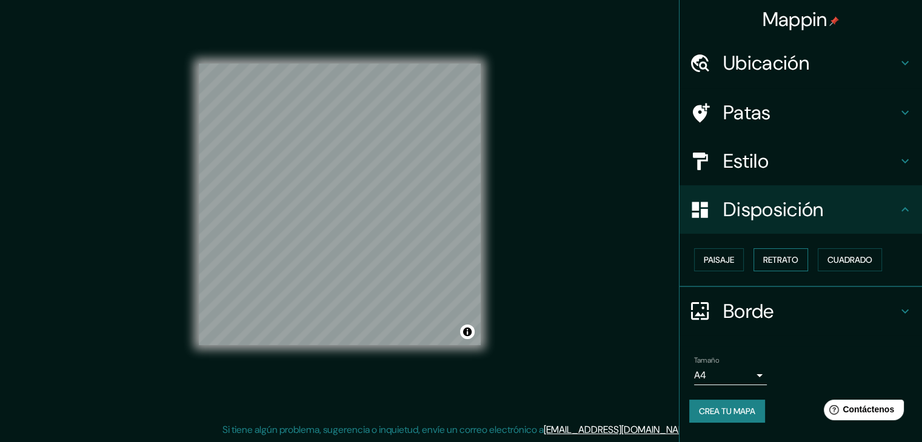
click at [771, 259] on font "Retrato" at bounding box center [780, 259] width 35 height 11
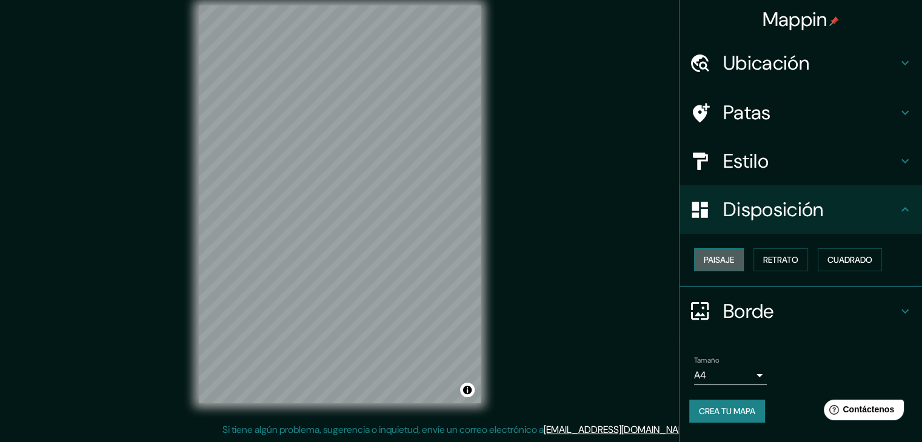
click at [737, 261] on button "Paisaje" at bounding box center [719, 259] width 50 height 23
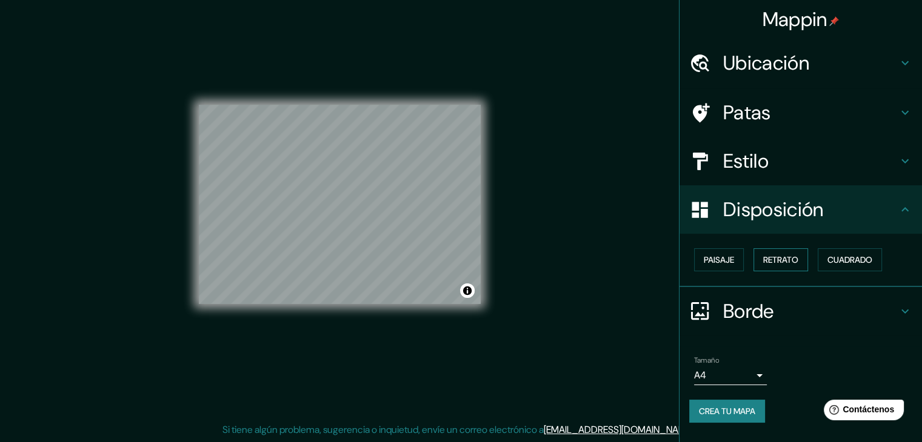
click at [779, 261] on font "Retrato" at bounding box center [780, 259] width 35 height 11
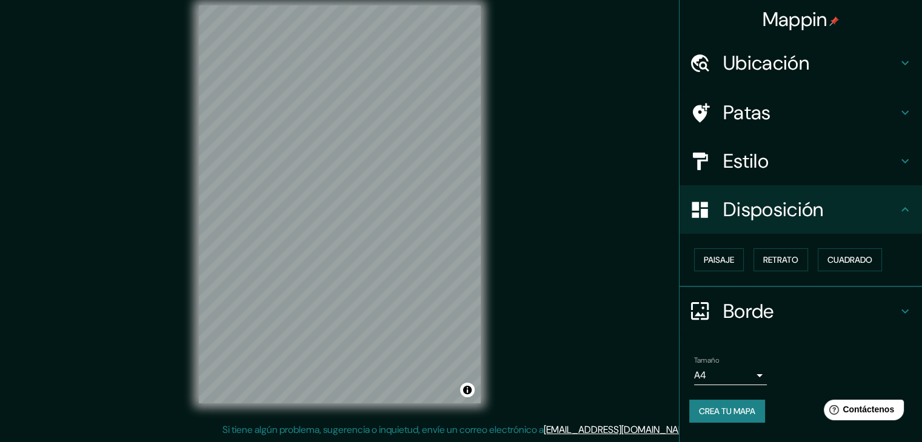
click at [710, 406] on font "Crea tu mapa" at bounding box center [727, 411] width 56 height 11
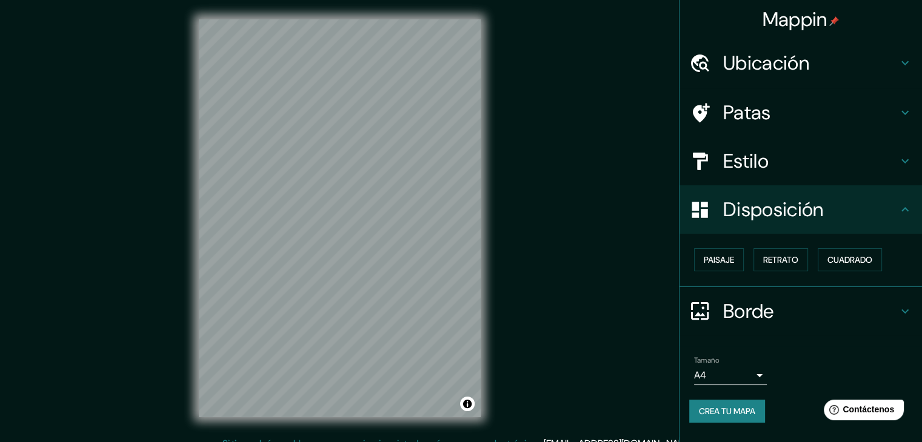
scroll to position [14, 0]
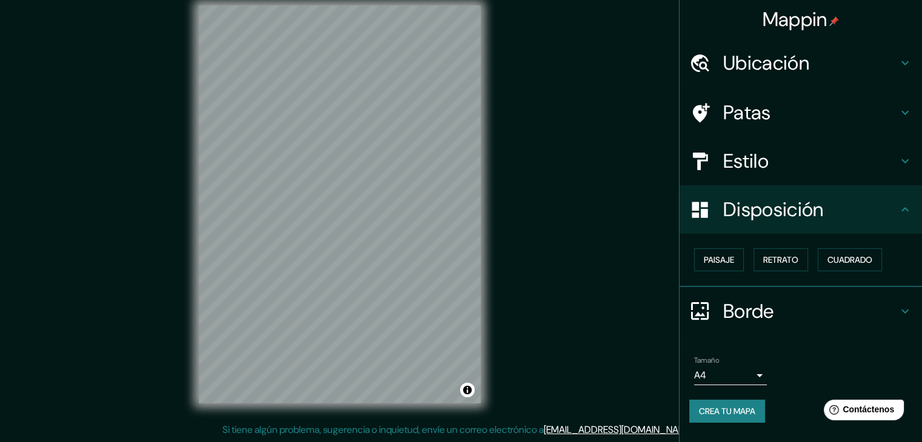
click at [734, 413] on font "Crea tu mapa" at bounding box center [727, 411] width 56 height 11
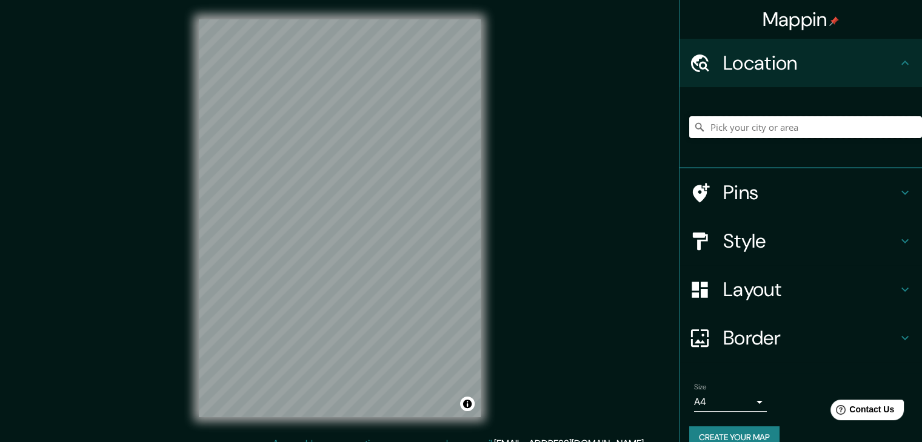
click at [716, 129] on input "Pick your city or area" at bounding box center [805, 127] width 233 height 22
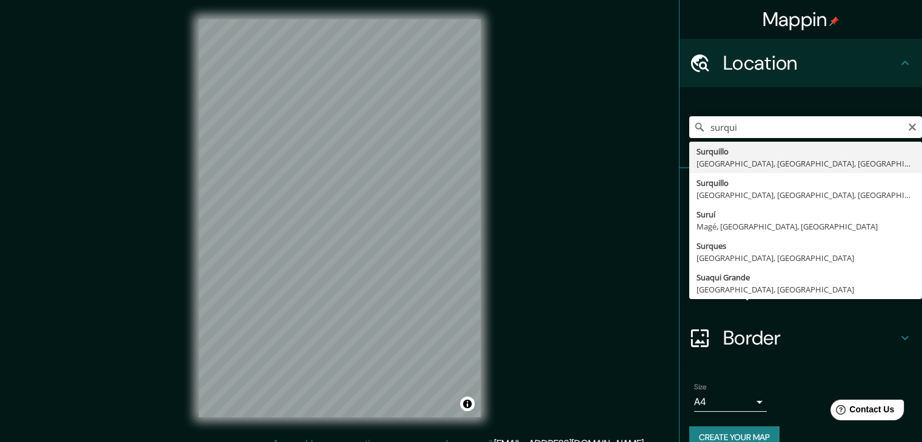
type input "Surquillo, [GEOGRAPHIC_DATA], [GEOGRAPHIC_DATA], [GEOGRAPHIC_DATA]"
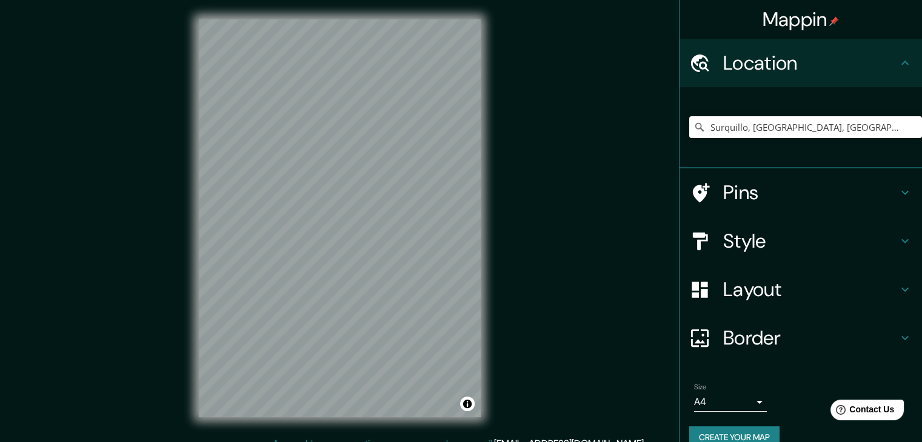
click at [771, 193] on h4 "Pins" at bounding box center [810, 193] width 174 height 24
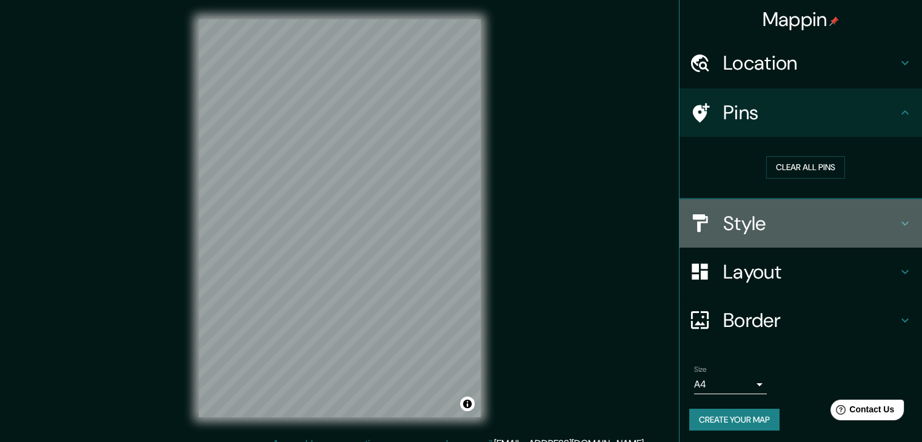
click at [778, 219] on h4 "Style" at bounding box center [810, 223] width 174 height 24
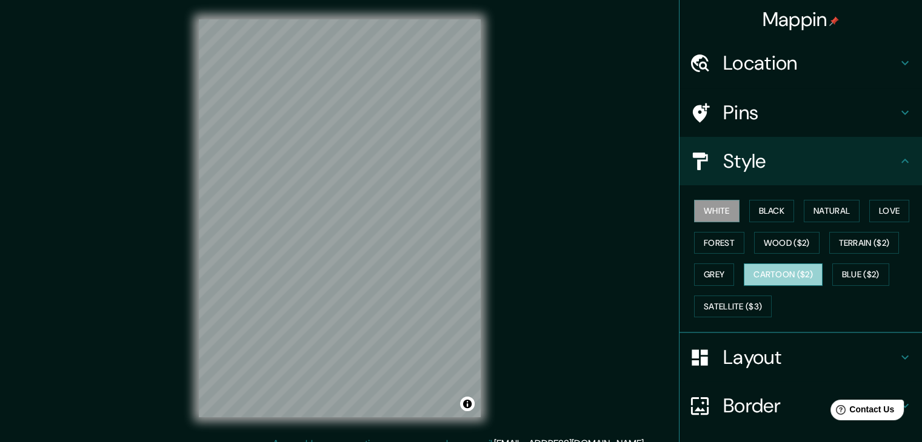
click at [784, 279] on button "Cartoon ($2)" at bounding box center [782, 275] width 79 height 22
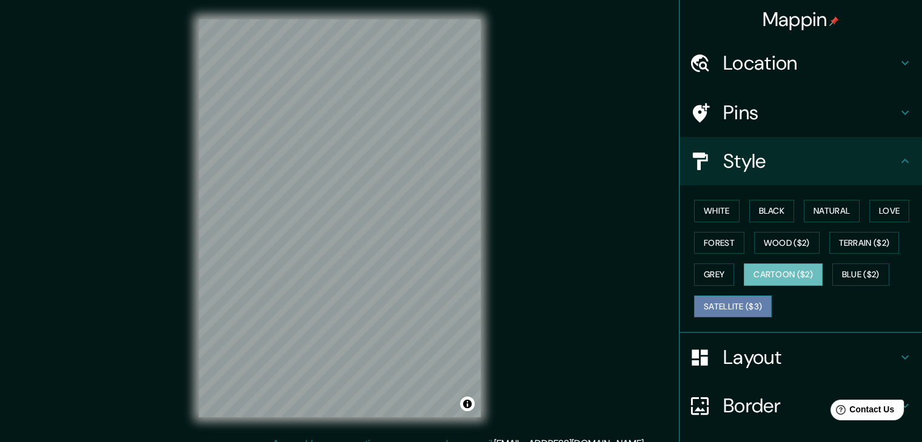
click at [749, 305] on button "Satellite ($3)" at bounding box center [733, 307] width 78 height 22
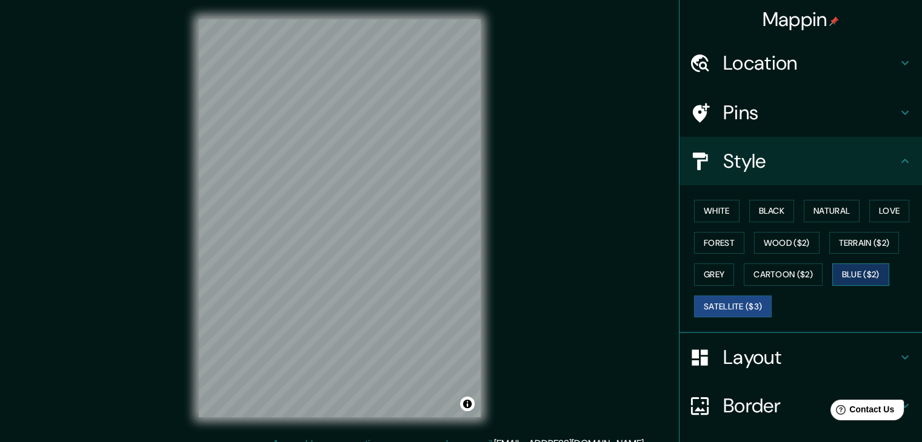
click at [878, 270] on button "Blue ($2)" at bounding box center [860, 275] width 57 height 22
click at [875, 245] on button "Terrain ($2)" at bounding box center [864, 243] width 70 height 22
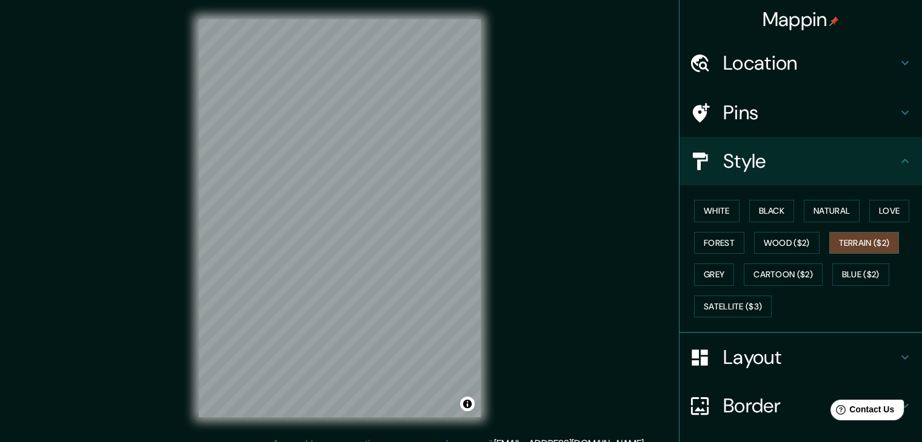
click at [871, 257] on div "White Black Natural Love Forest Wood ($2) Terrain ($2) Grey Cartoon ($2) Blue (…" at bounding box center [805, 258] width 233 height 127
click at [864, 270] on button "Blue ($2)" at bounding box center [860, 275] width 57 height 22
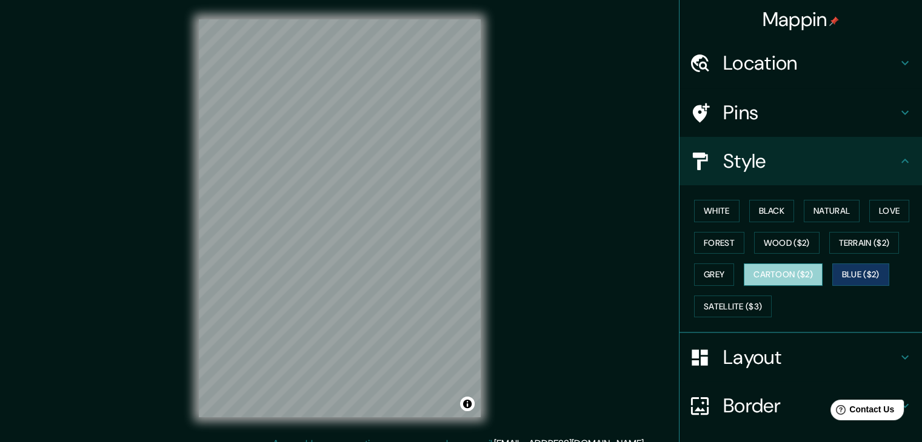
click at [781, 281] on button "Cartoon ($2)" at bounding box center [782, 275] width 79 height 22
click at [713, 276] on button "Grey" at bounding box center [714, 275] width 40 height 22
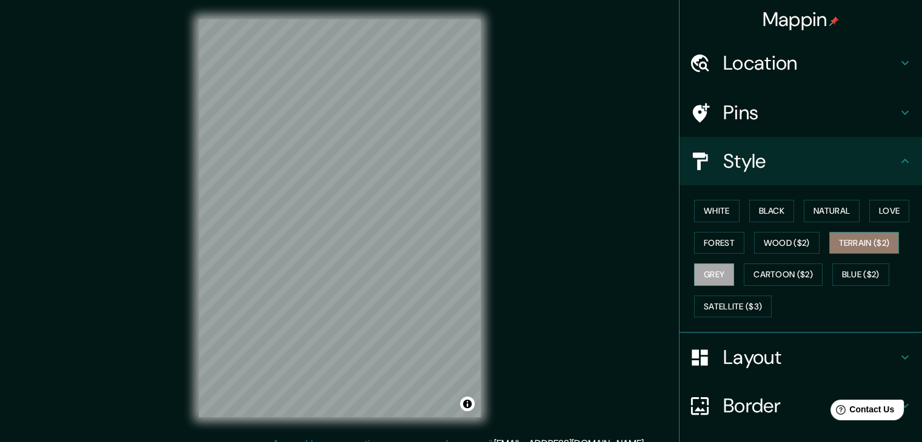
click at [867, 243] on button "Terrain ($2)" at bounding box center [864, 243] width 70 height 22
click at [719, 284] on button "Grey" at bounding box center [714, 275] width 40 height 22
click at [801, 238] on button "Wood ($2)" at bounding box center [786, 243] width 65 height 22
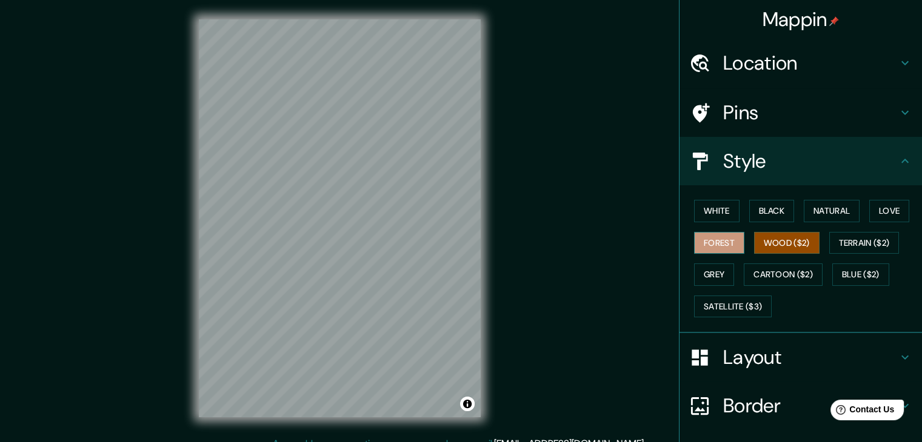
click at [710, 238] on button "Forest" at bounding box center [719, 243] width 50 height 22
click at [777, 214] on button "Black" at bounding box center [771, 211] width 45 height 22
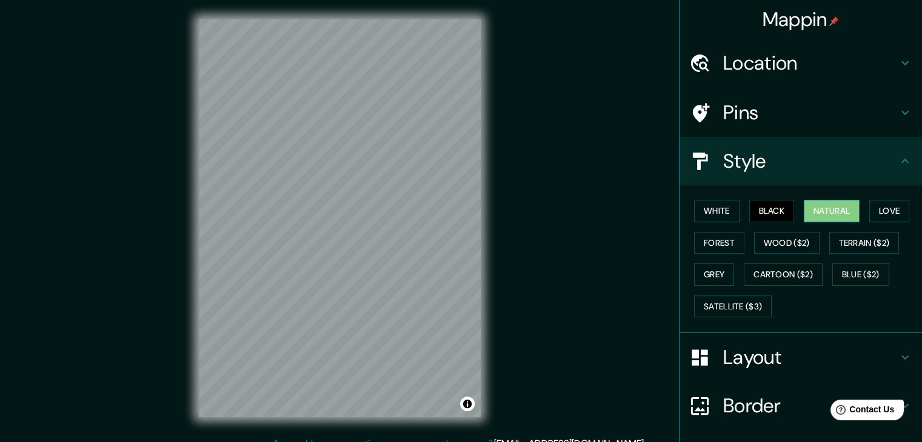
click at [813, 212] on button "Natural" at bounding box center [831, 211] width 56 height 22
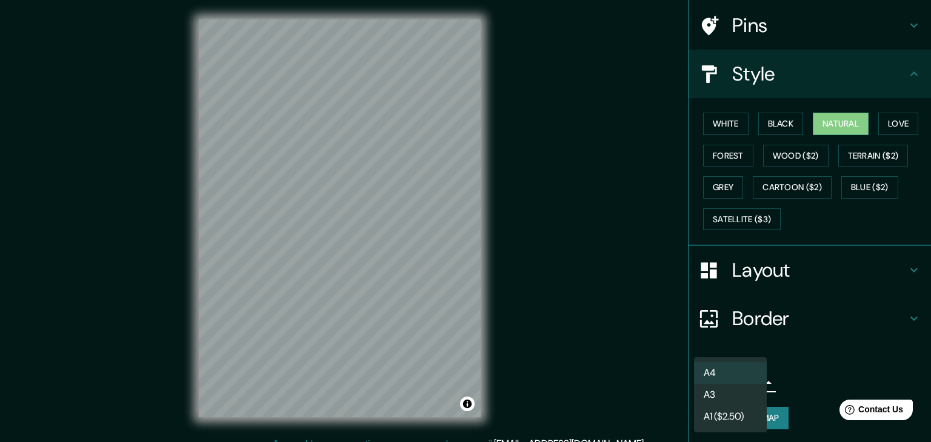
click at [719, 377] on body "Mappin Location Surquillo, Lima, Provincia de Lima, Perú Pins Style White Black…" at bounding box center [465, 221] width 931 height 442
click at [724, 399] on li "A3" at bounding box center [730, 395] width 73 height 22
type input "a4"
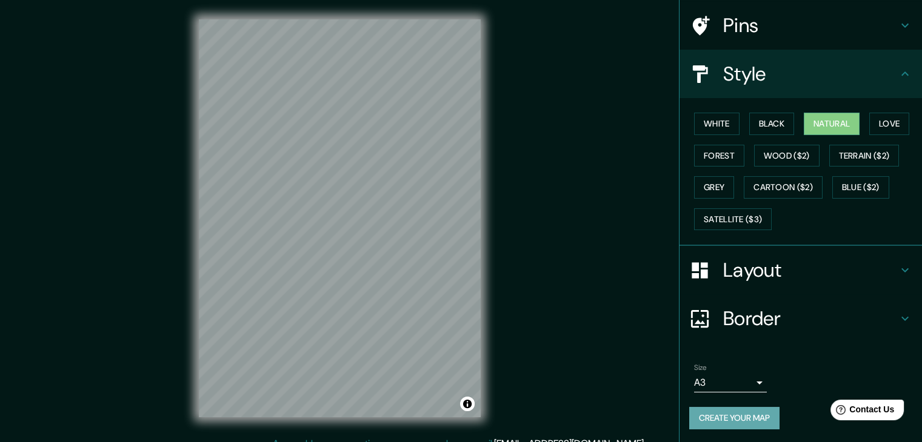
click at [728, 415] on button "Create your map" at bounding box center [734, 418] width 90 height 22
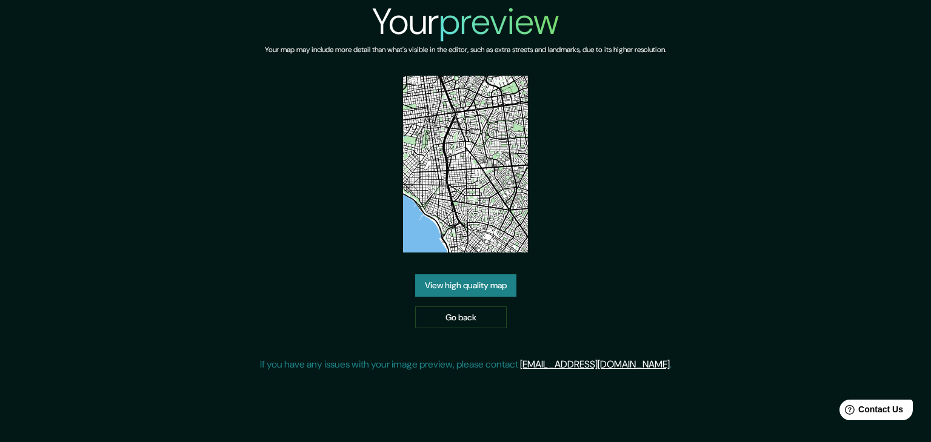
click at [486, 289] on link "View high quality map" at bounding box center [465, 285] width 101 height 22
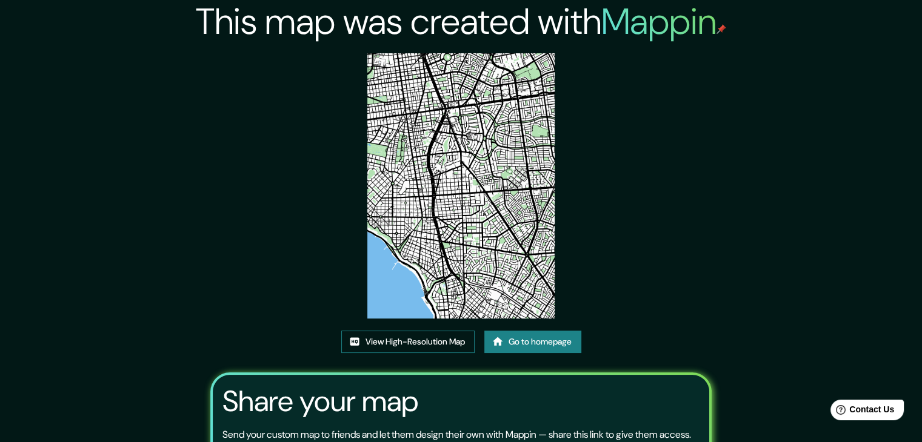
click at [396, 345] on link "View High-Resolution Map" at bounding box center [407, 342] width 133 height 22
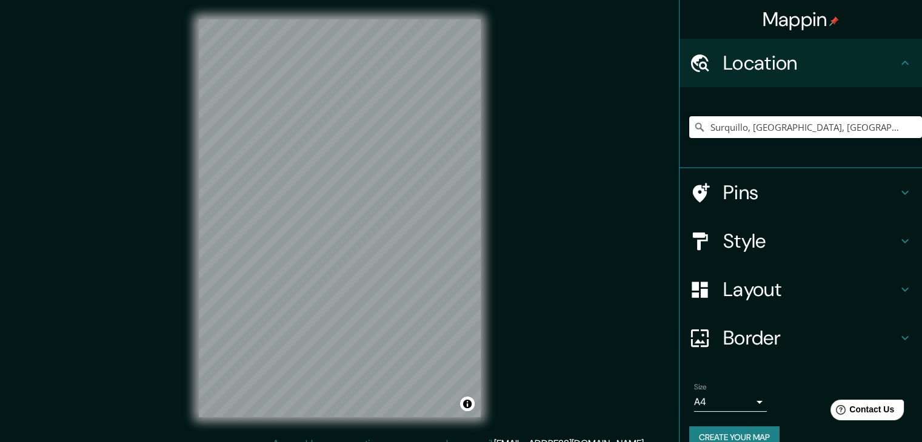
click at [803, 120] on input "Surquillo, [GEOGRAPHIC_DATA], [GEOGRAPHIC_DATA], [GEOGRAPHIC_DATA]" at bounding box center [805, 127] width 233 height 22
click at [865, 128] on input "Surquillo, [GEOGRAPHIC_DATA], [GEOGRAPHIC_DATA], [GEOGRAPHIC_DATA]" at bounding box center [805, 127] width 233 height 22
click at [879, 128] on input "Surquillo, [GEOGRAPHIC_DATA], [GEOGRAPHIC_DATA], [GEOGRAPHIC_DATA]" at bounding box center [805, 127] width 233 height 22
click at [880, 128] on input "Surquillo, [GEOGRAPHIC_DATA], [GEOGRAPHIC_DATA], [GEOGRAPHIC_DATA]" at bounding box center [805, 127] width 233 height 22
drag, startPoint x: 856, startPoint y: 128, endPoint x: 681, endPoint y: 129, distance: 174.5
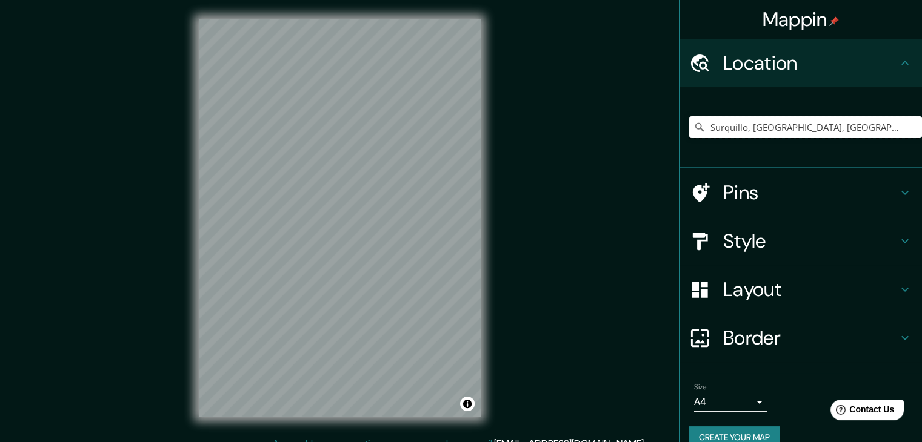
click at [689, 129] on input "Surquillo, [GEOGRAPHIC_DATA], [GEOGRAPHIC_DATA], [GEOGRAPHIC_DATA]" at bounding box center [805, 127] width 233 height 22
drag, startPoint x: 895, startPoint y: 114, endPoint x: 781, endPoint y: 130, distance: 115.7
click at [780, 130] on div "Surquillo, [GEOGRAPHIC_DATA], [GEOGRAPHIC_DATA], [GEOGRAPHIC_DATA]" at bounding box center [805, 127] width 233 height 61
drag, startPoint x: 889, startPoint y: 128, endPoint x: 600, endPoint y: 128, distance: 289.0
click at [600, 128] on div "Mappin Location [GEOGRAPHIC_DATA], [GEOGRAPHIC_DATA], [GEOGRAPHIC_DATA], [GEOGR…" at bounding box center [461, 228] width 922 height 456
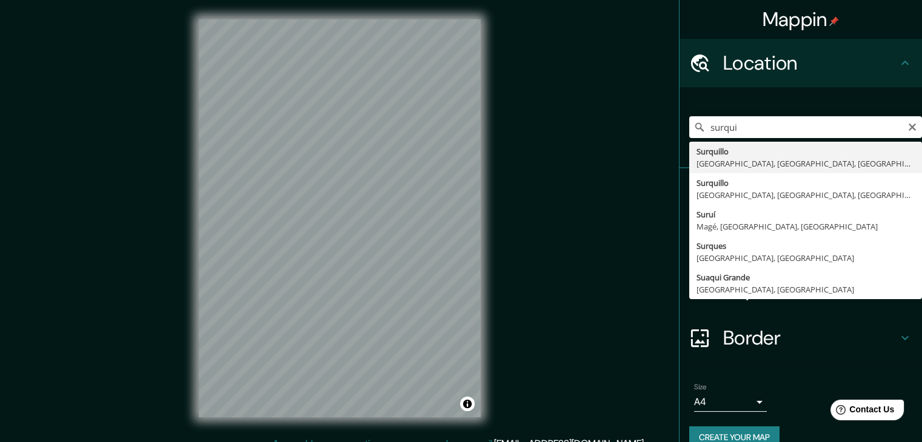
type input "Surquillo, [GEOGRAPHIC_DATA], [GEOGRAPHIC_DATA], [GEOGRAPHIC_DATA]"
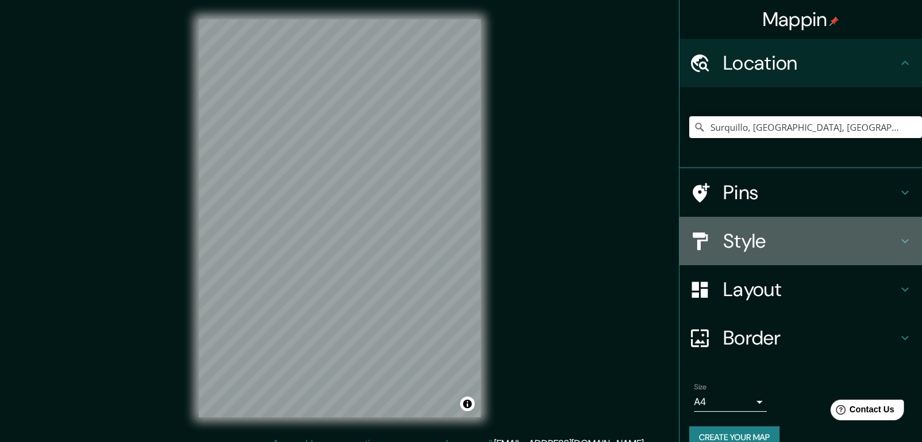
click at [773, 244] on h4 "Style" at bounding box center [810, 241] width 174 height 24
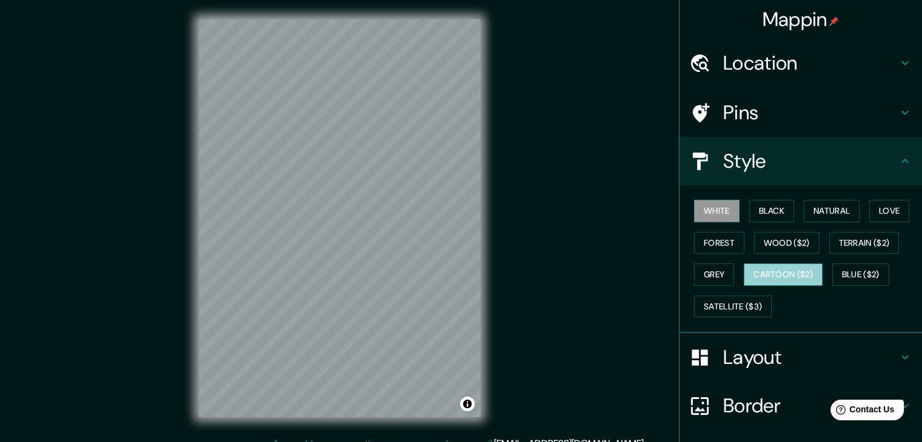
click at [789, 266] on button "Cartoon ($2)" at bounding box center [782, 275] width 79 height 22
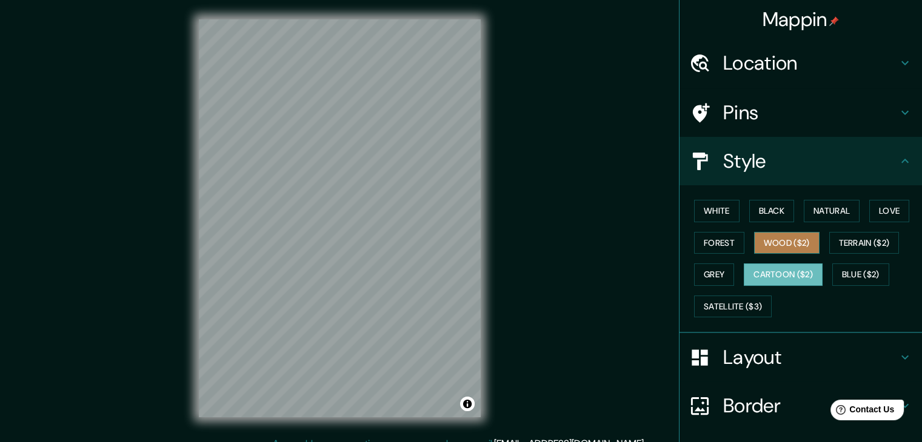
click at [788, 244] on button "Wood ($2)" at bounding box center [786, 243] width 65 height 22
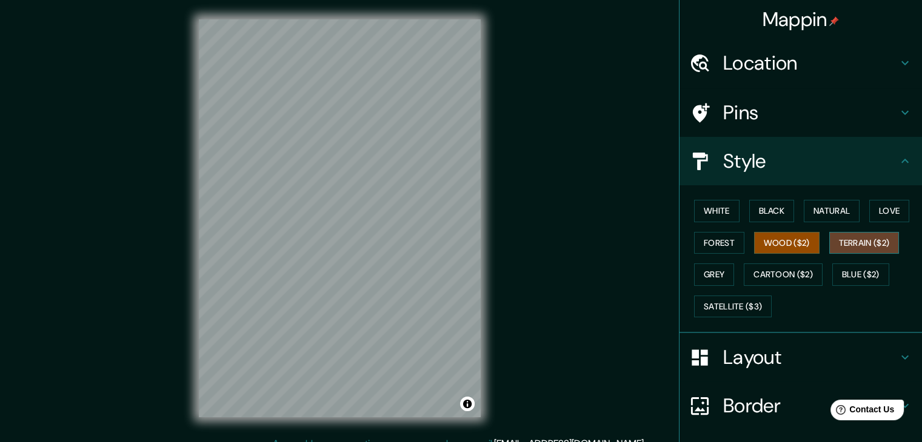
click at [843, 241] on button "Terrain ($2)" at bounding box center [864, 243] width 70 height 22
click at [779, 248] on button "Wood ($2)" at bounding box center [786, 243] width 65 height 22
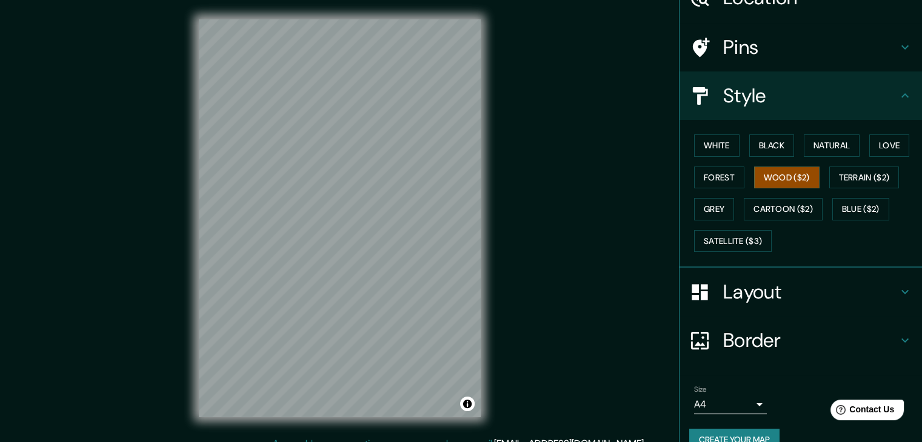
click at [774, 296] on h4 "Layout" at bounding box center [810, 292] width 174 height 24
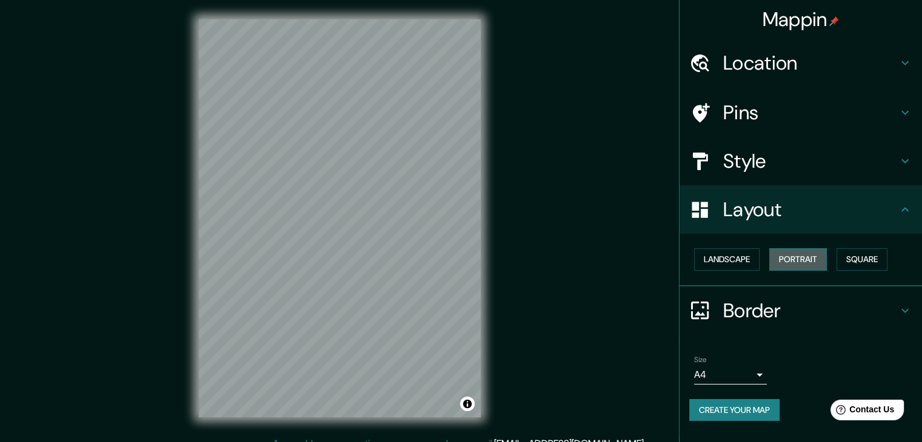
click at [788, 264] on button "Portrait" at bounding box center [798, 259] width 58 height 22
click at [743, 262] on button "Landscape" at bounding box center [726, 259] width 65 height 22
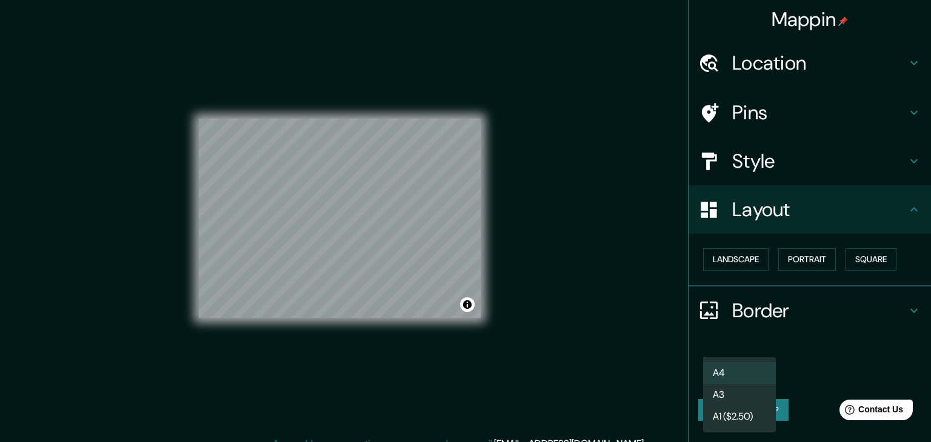
click at [737, 380] on body "Mappin Location [GEOGRAPHIC_DATA], [GEOGRAPHIC_DATA], [GEOGRAPHIC_DATA], [GEOGR…" at bounding box center [465, 221] width 931 height 442
click at [731, 400] on li "A3" at bounding box center [739, 395] width 73 height 22
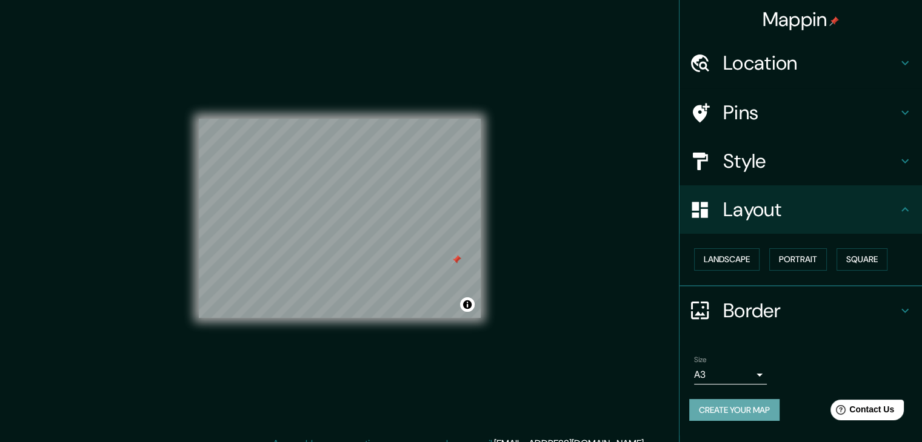
click at [727, 405] on button "Create your map" at bounding box center [734, 410] width 90 height 22
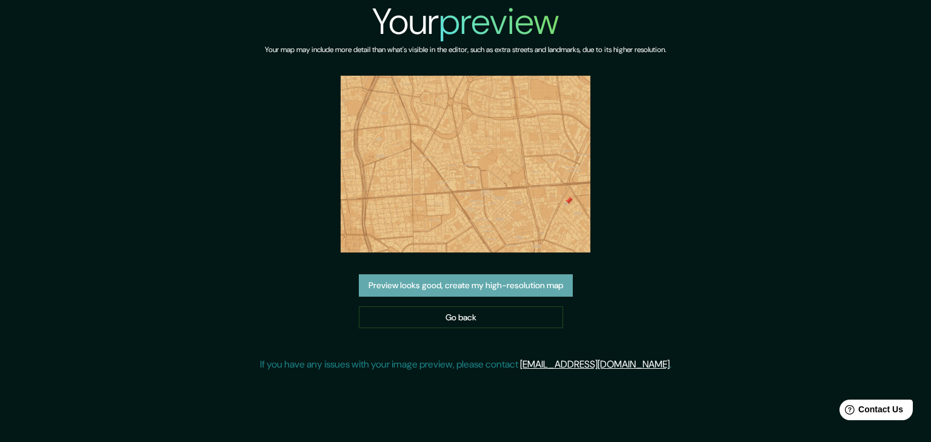
click at [441, 289] on button "Preview looks good, create my high-resolution map" at bounding box center [466, 285] width 214 height 22
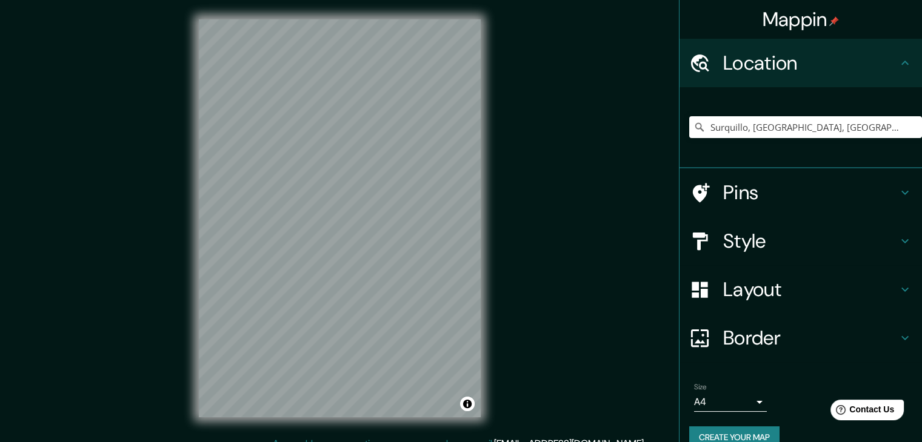
click at [820, 193] on h4 "Pins" at bounding box center [810, 193] width 174 height 24
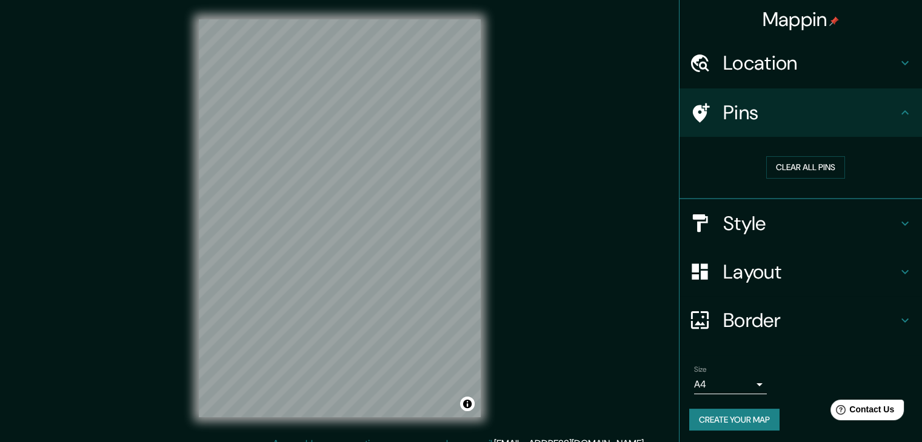
click at [520, 129] on div "Mappin Location [GEOGRAPHIC_DATA], [GEOGRAPHIC_DATA], [GEOGRAPHIC_DATA], [GEOGR…" at bounding box center [461, 228] width 922 height 456
click at [726, 71] on h4 "Location" at bounding box center [810, 63] width 174 height 24
click at [812, 64] on h4 "Location" at bounding box center [810, 63] width 174 height 24
